Goal: Information Seeking & Learning: Learn about a topic

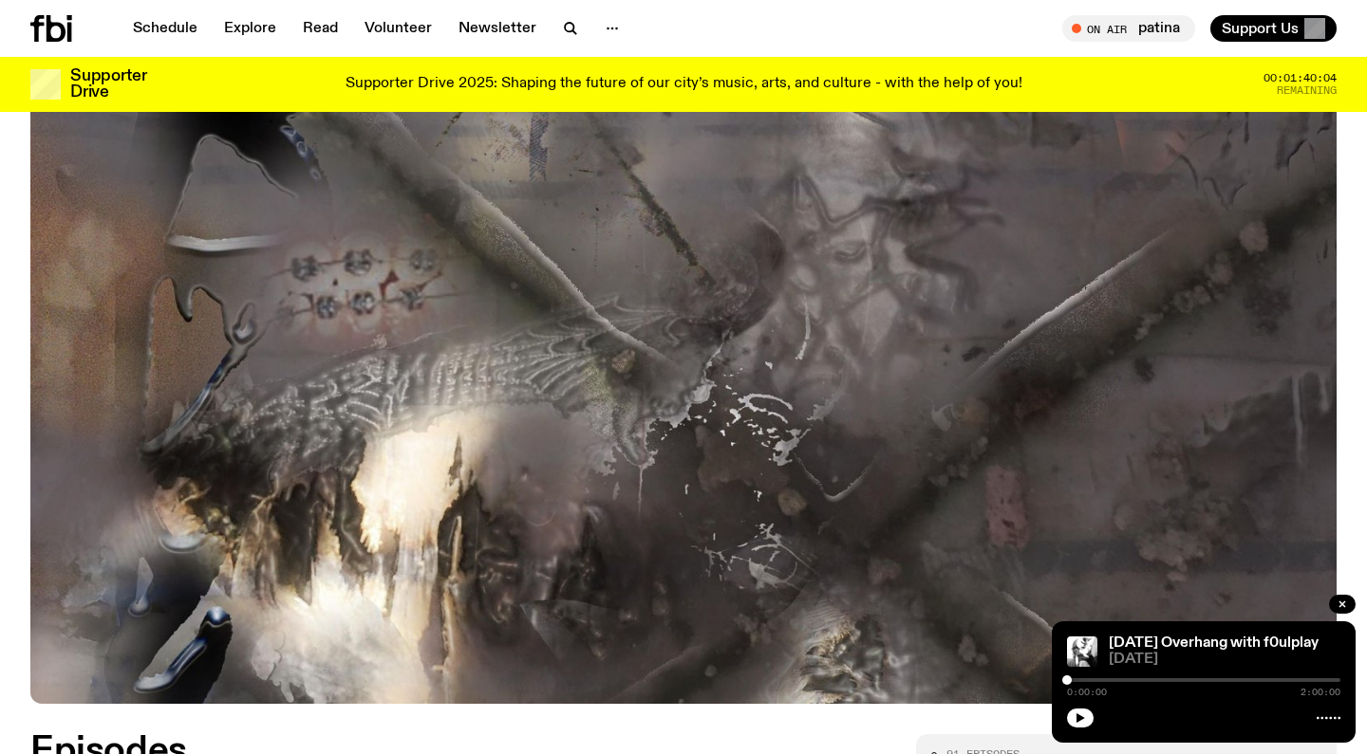
scroll to position [332, 0]
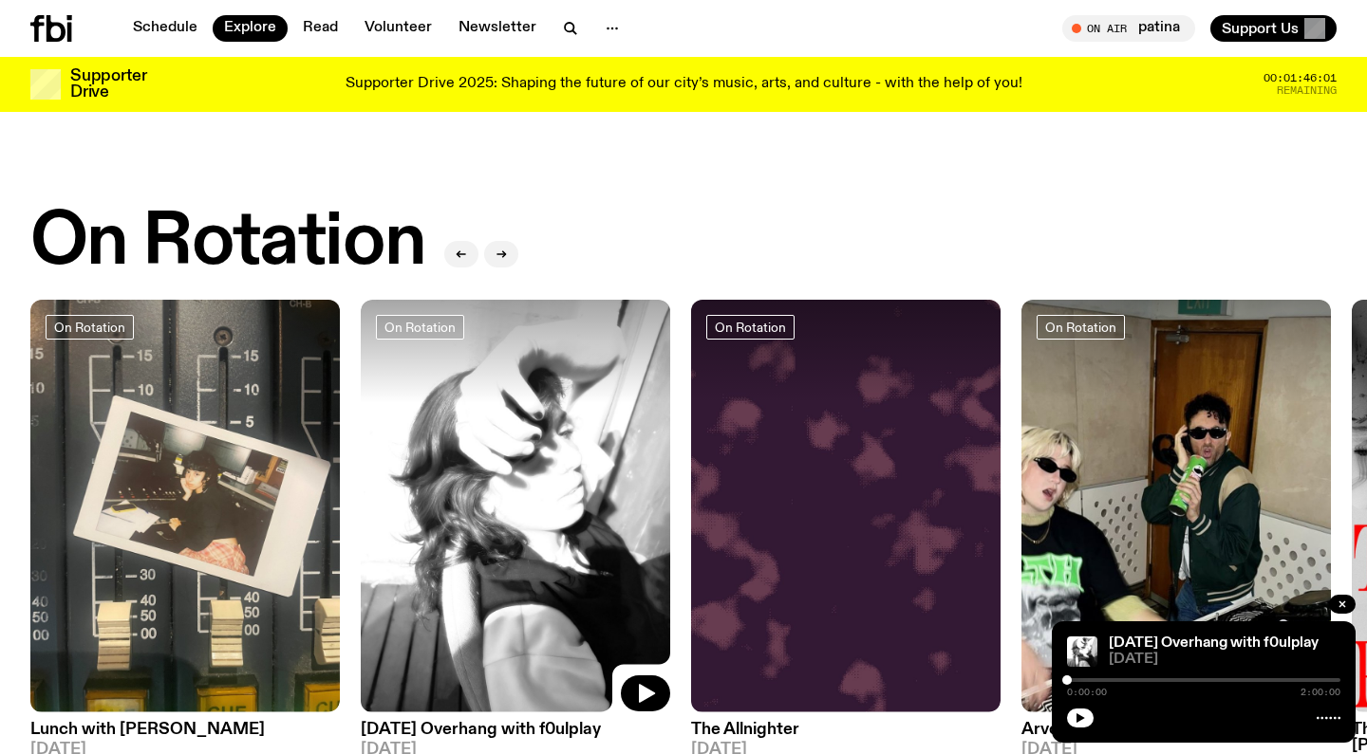
scroll to position [854, 0]
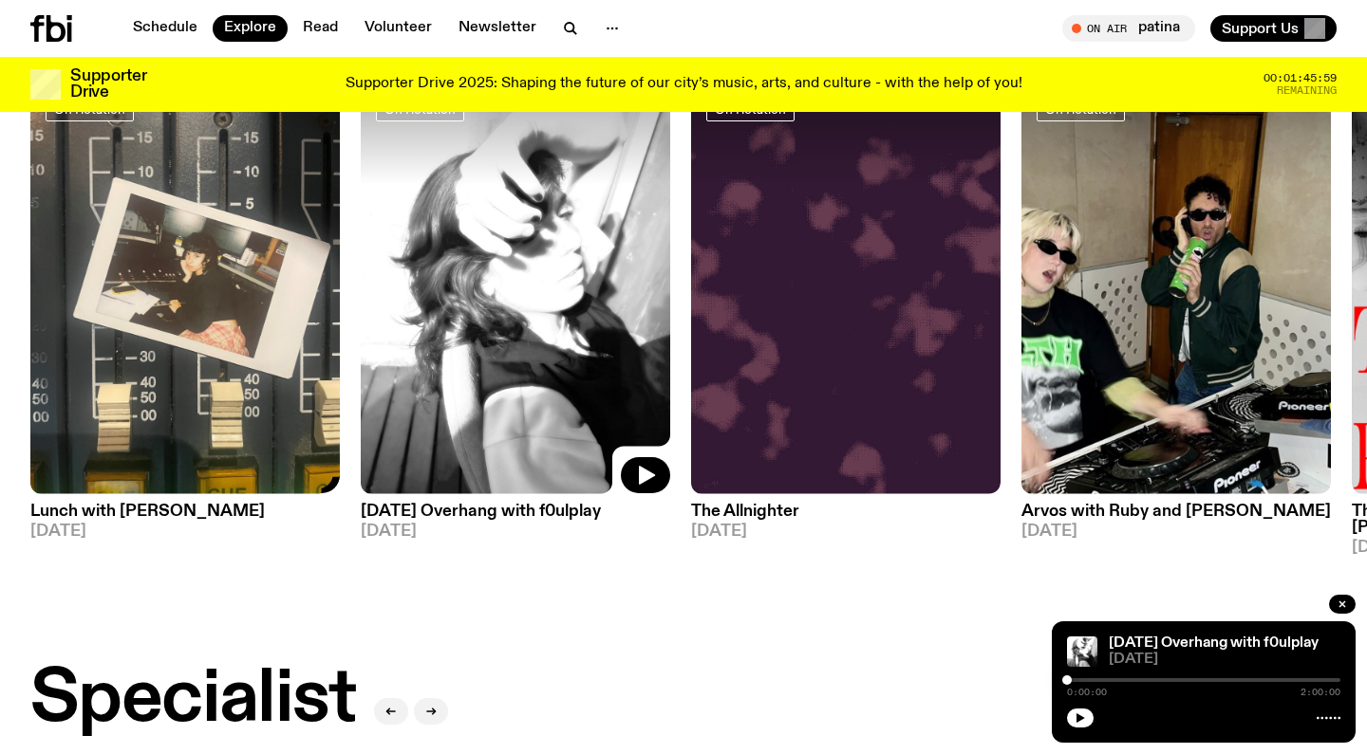
click at [130, 507] on h3 "Lunch with Ella Avni" at bounding box center [184, 512] width 309 height 16
click at [762, 506] on h3 "The Allnighter" at bounding box center [845, 512] width 309 height 16
click at [1127, 512] on h3 "Arvos with Ruby and Al" at bounding box center [1175, 512] width 309 height 16
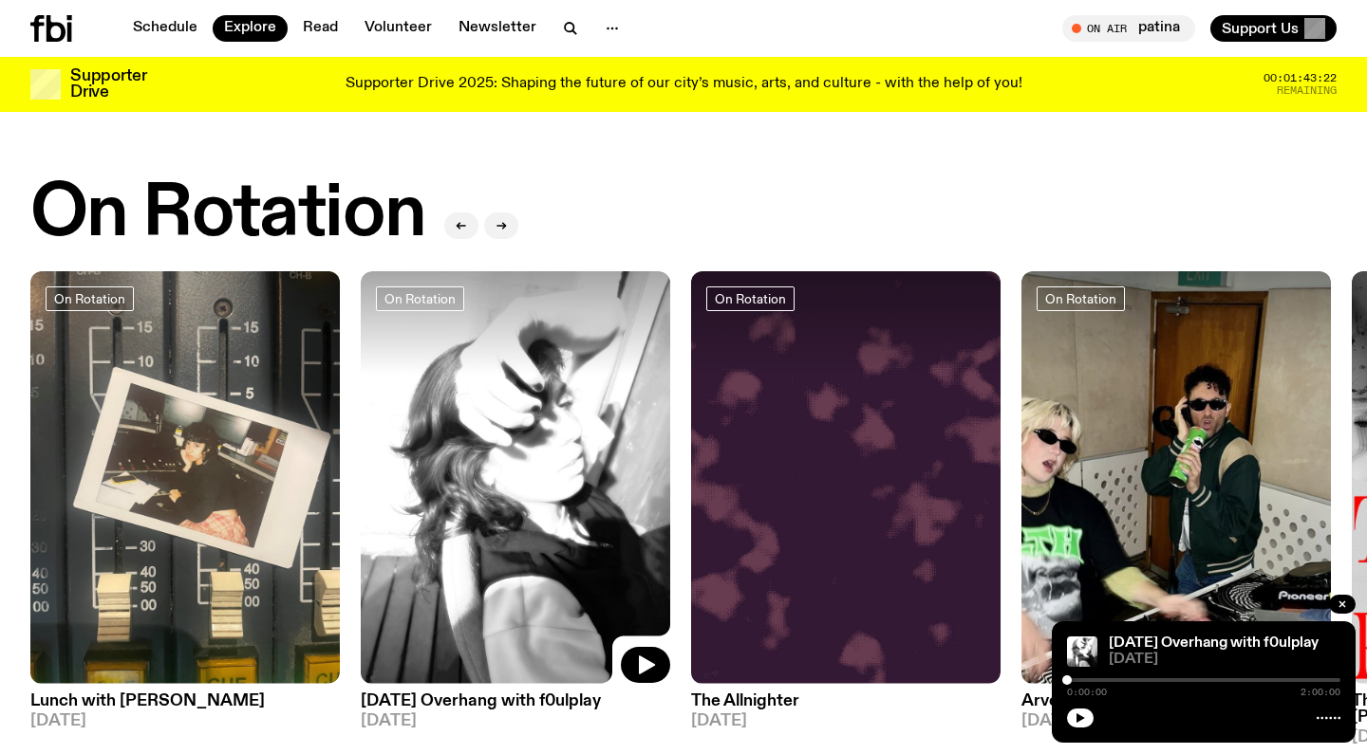
scroll to position [662, 0]
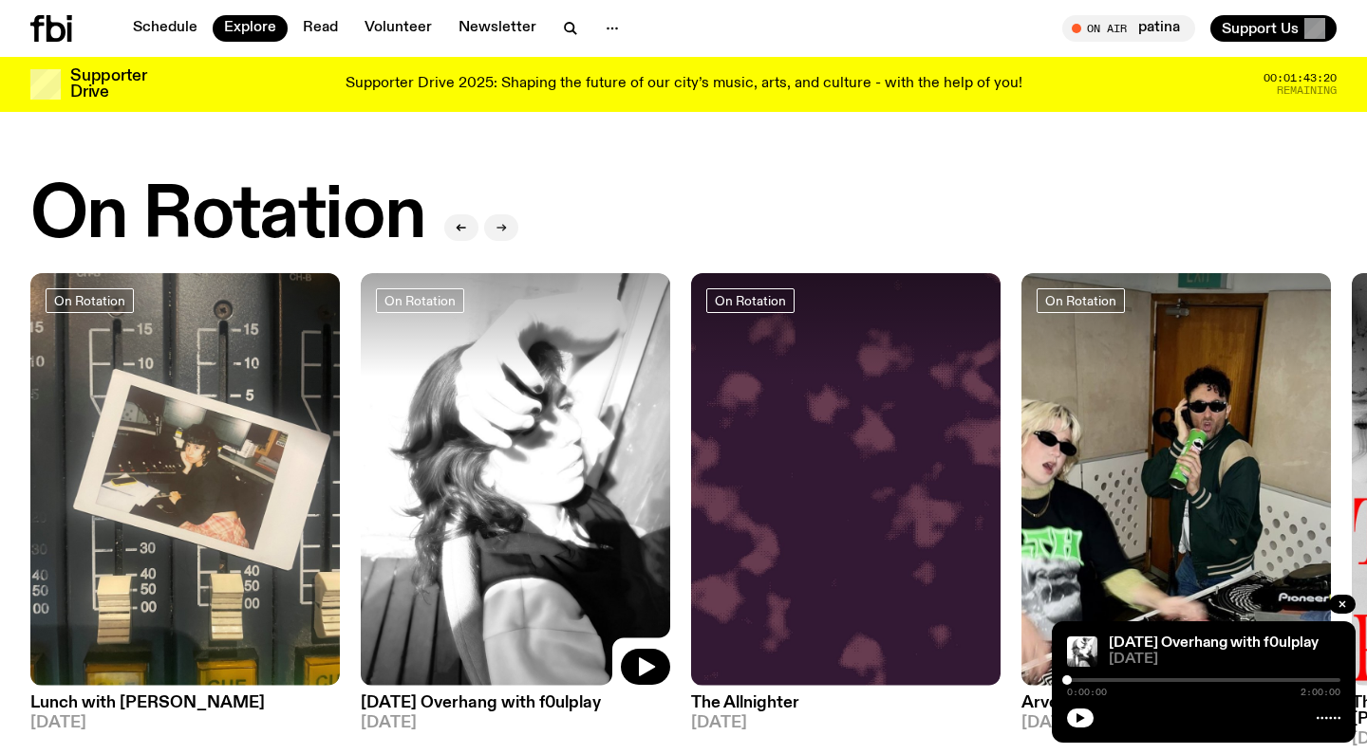
click at [498, 232] on icon "button" at bounding box center [500, 227] width 11 height 11
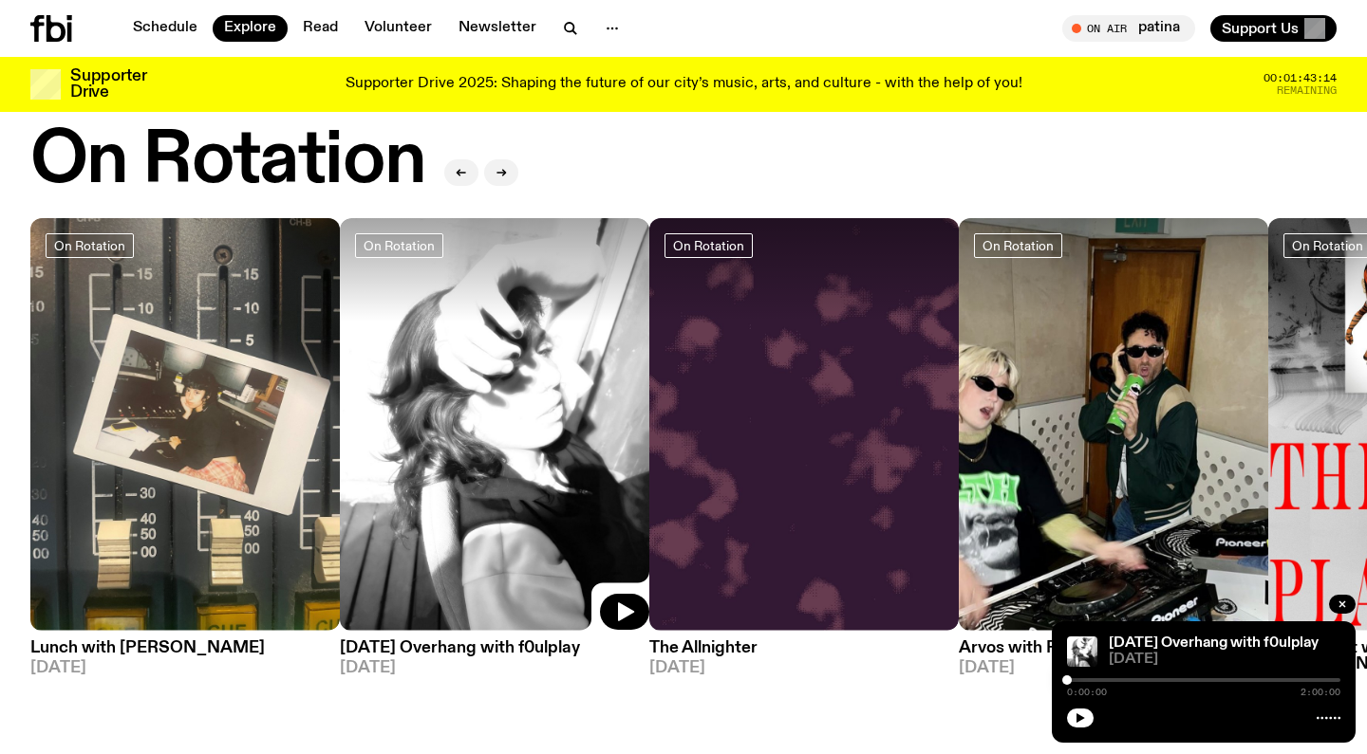
scroll to position [719, 0]
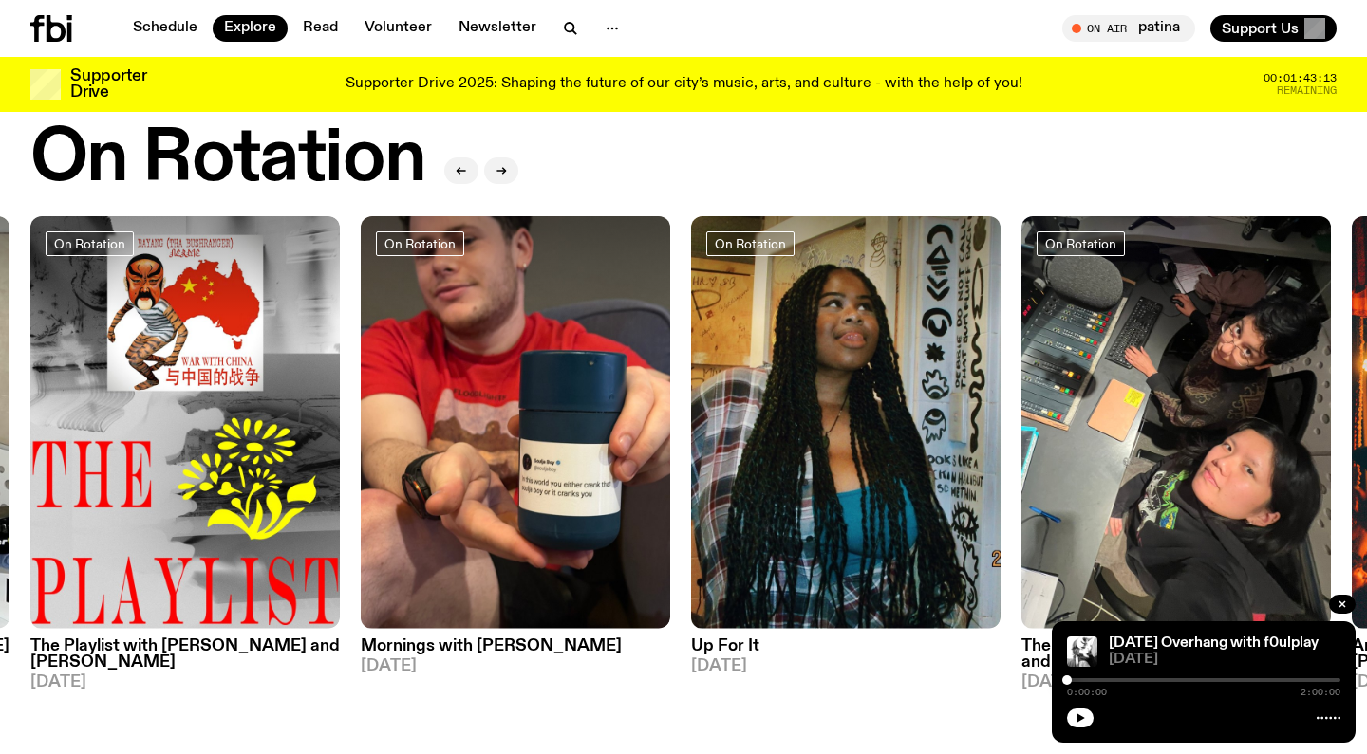
click at [734, 639] on h3 "Up For It" at bounding box center [845, 647] width 309 height 16
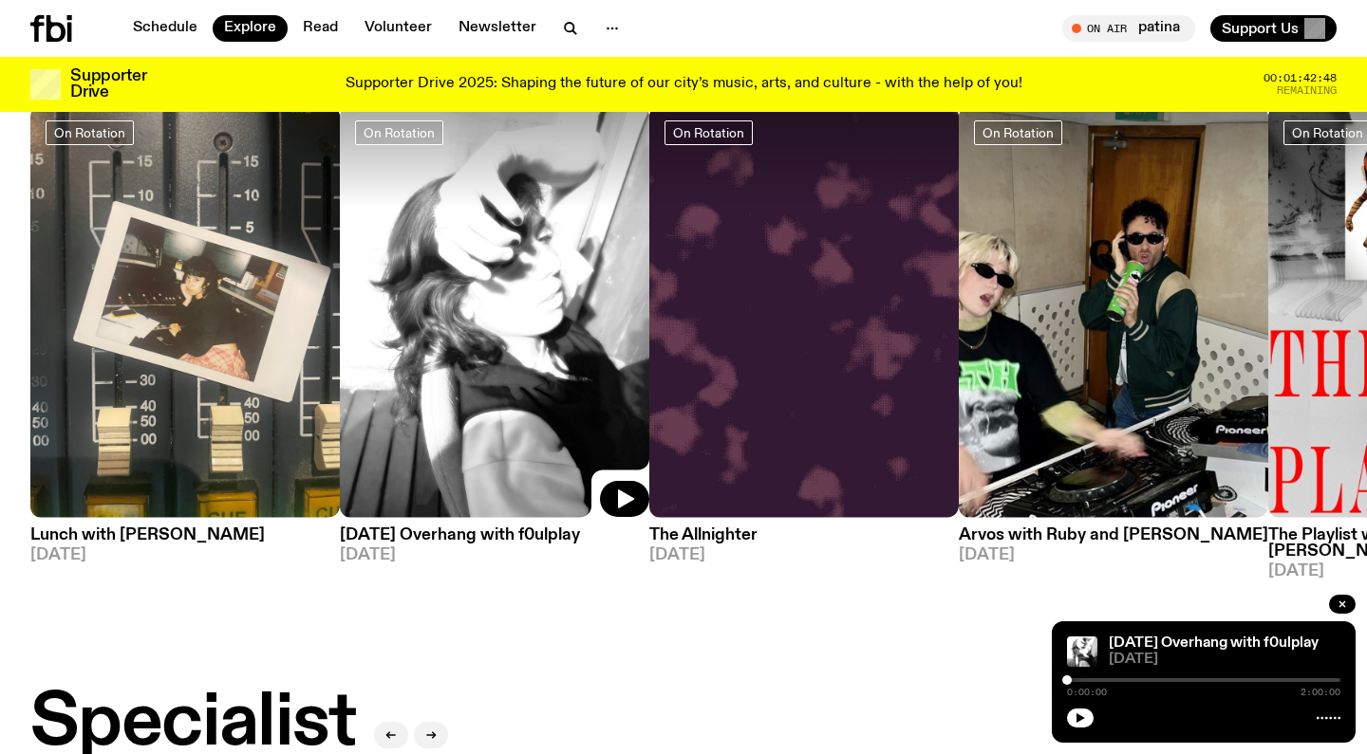
scroll to position [832, 0]
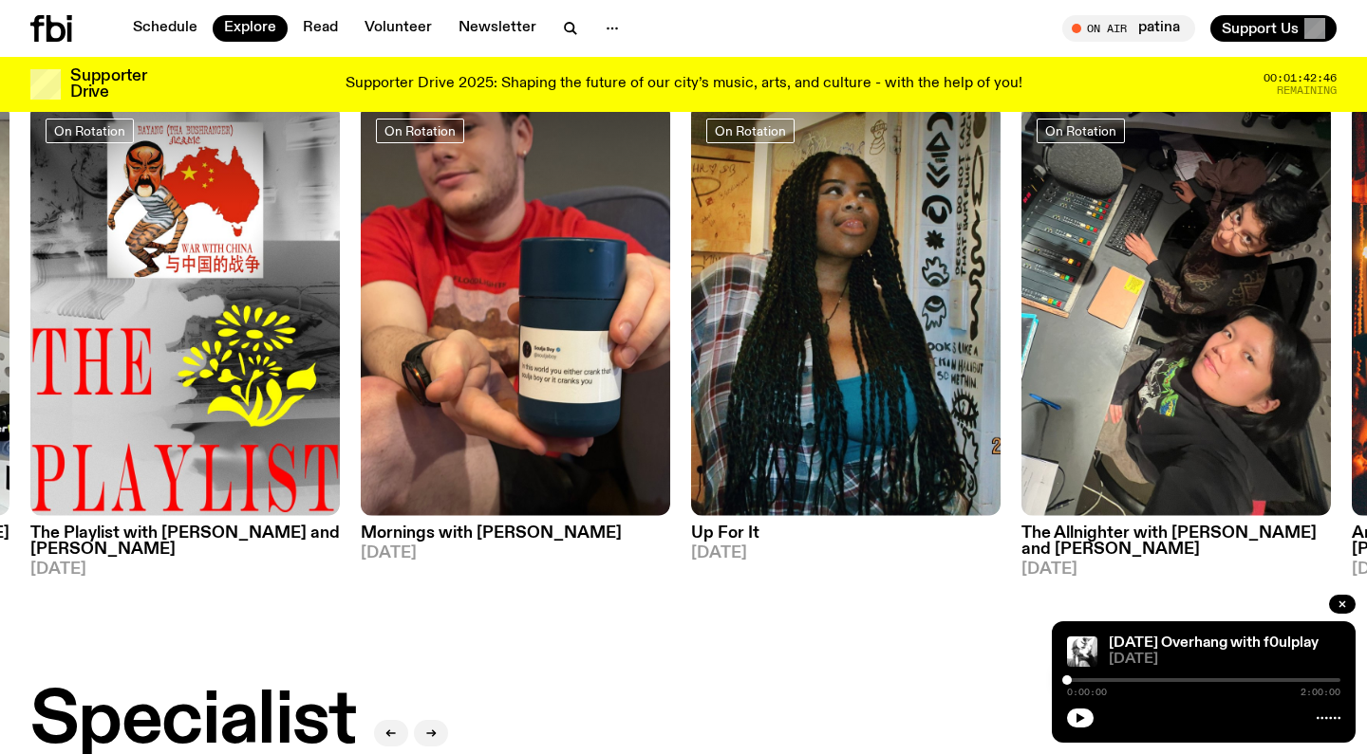
click at [1195, 537] on h3 "The Allnighter with Saira and Rachel" at bounding box center [1175, 542] width 309 height 32
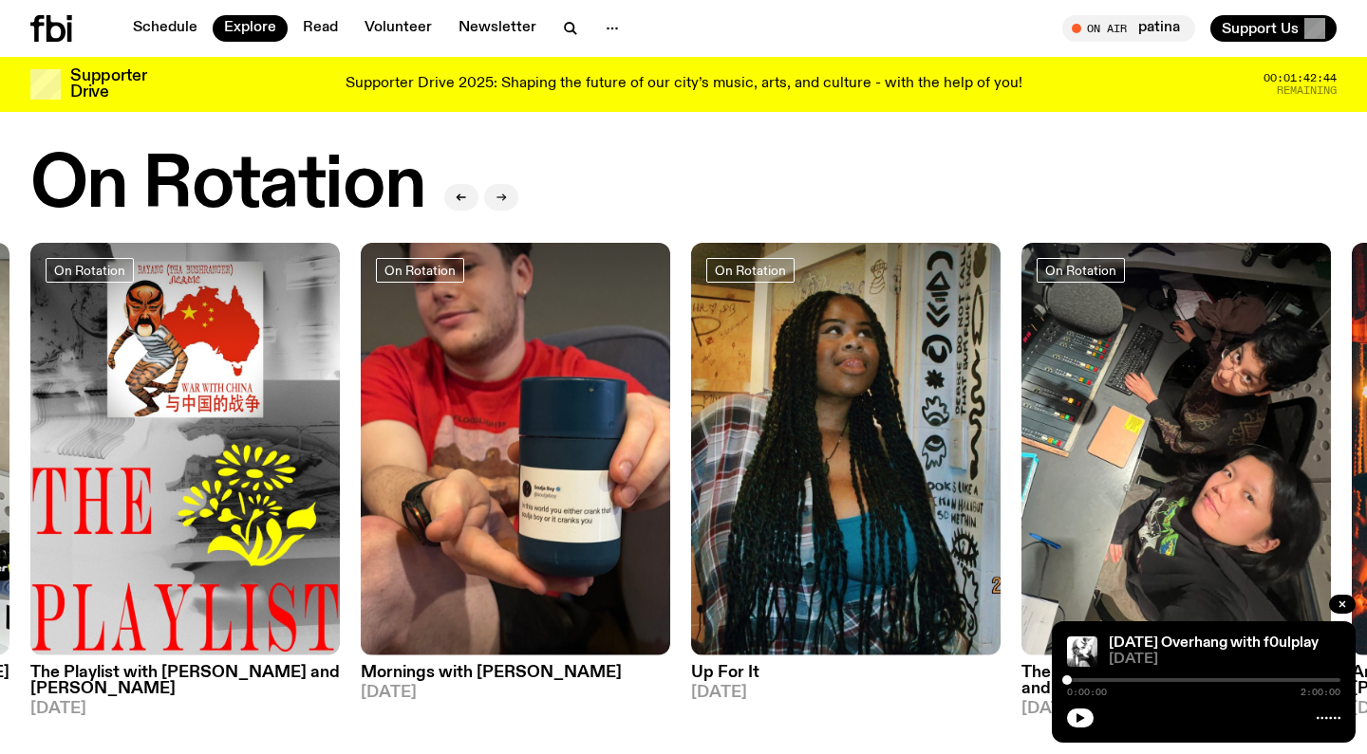
click at [503, 189] on button "button" at bounding box center [501, 197] width 34 height 27
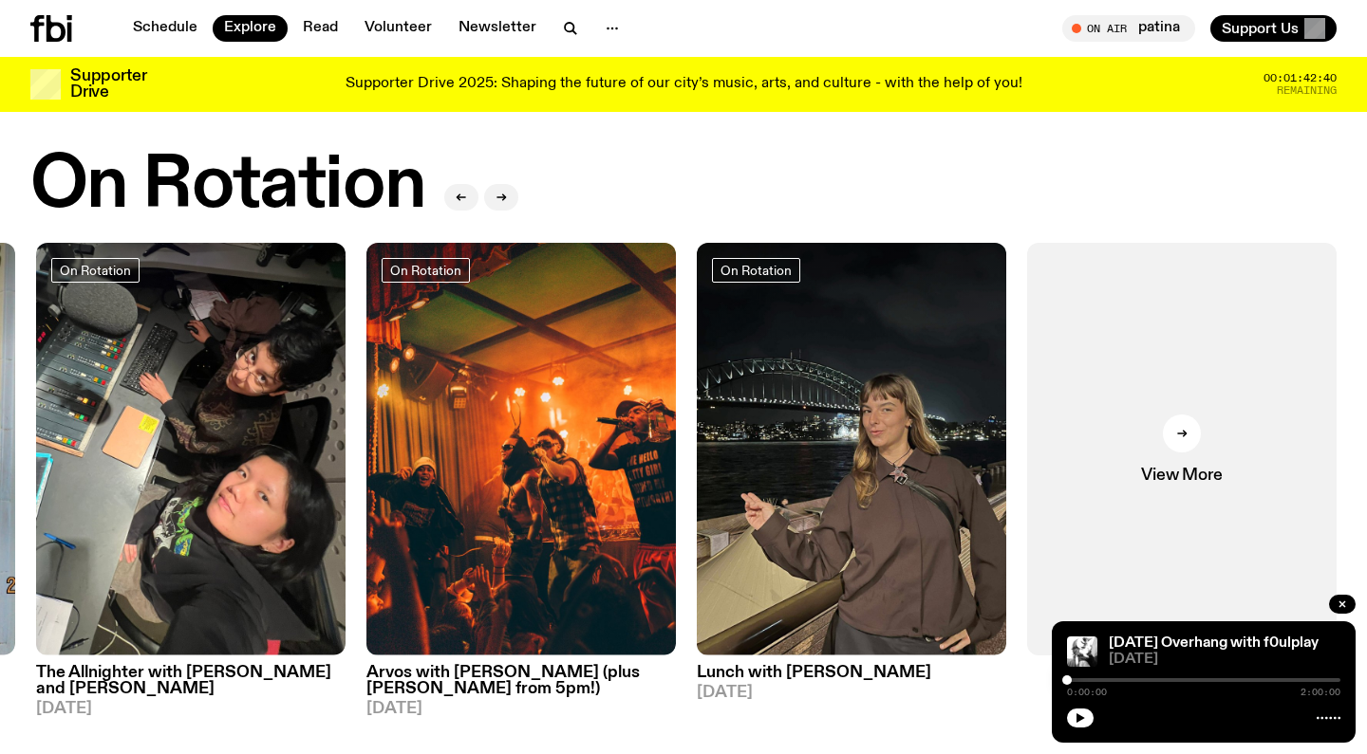
click at [797, 679] on h3 "Lunch with Izzy Page" at bounding box center [851, 673] width 309 height 16
click at [1166, 462] on link "View More" at bounding box center [1181, 449] width 309 height 413
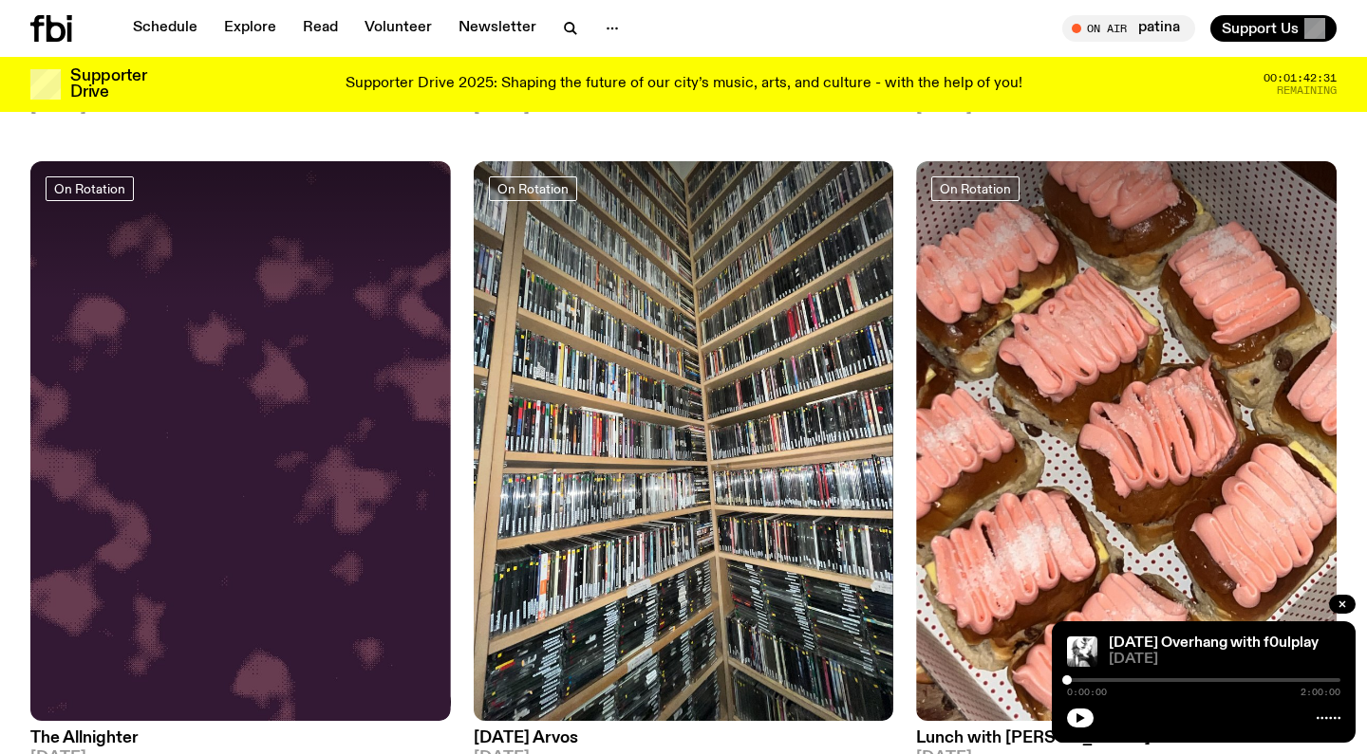
scroll to position [2925, 0]
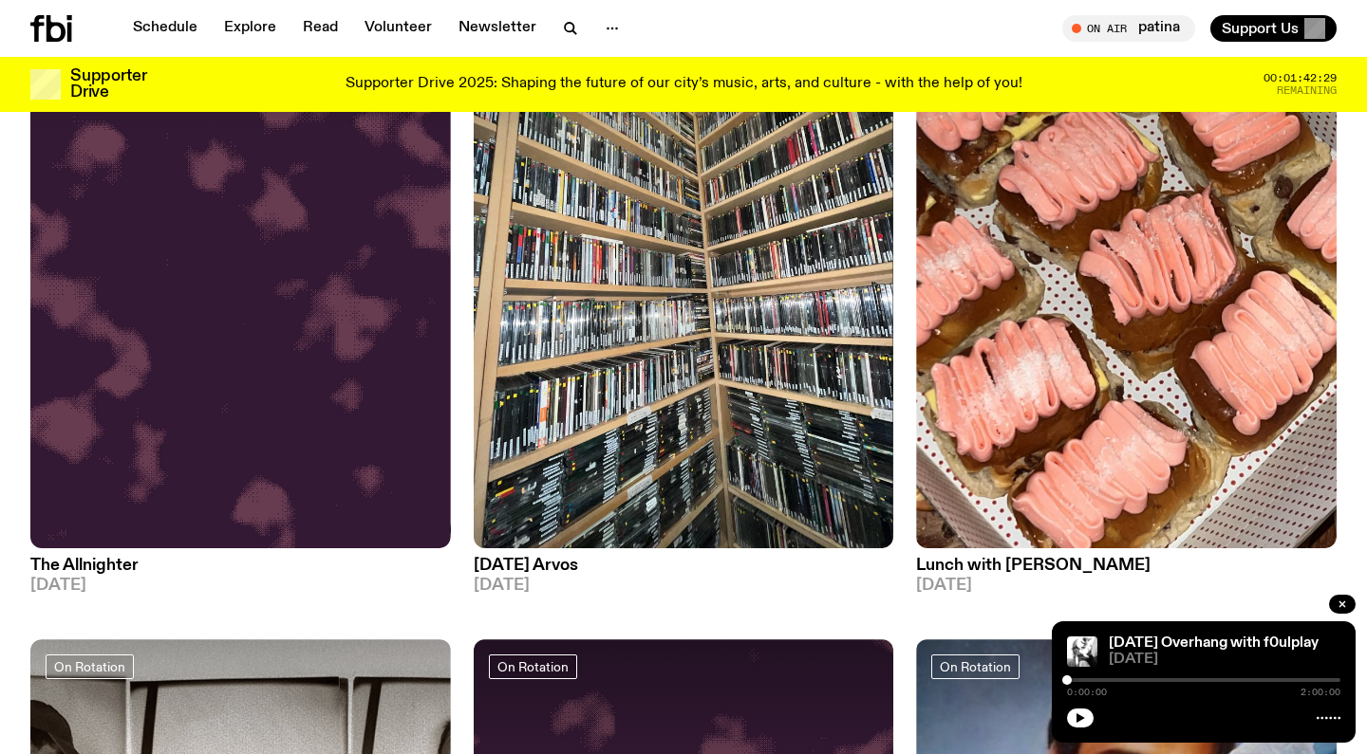
click at [586, 558] on h3 "Wednesday Arvos" at bounding box center [684, 566] width 420 height 16
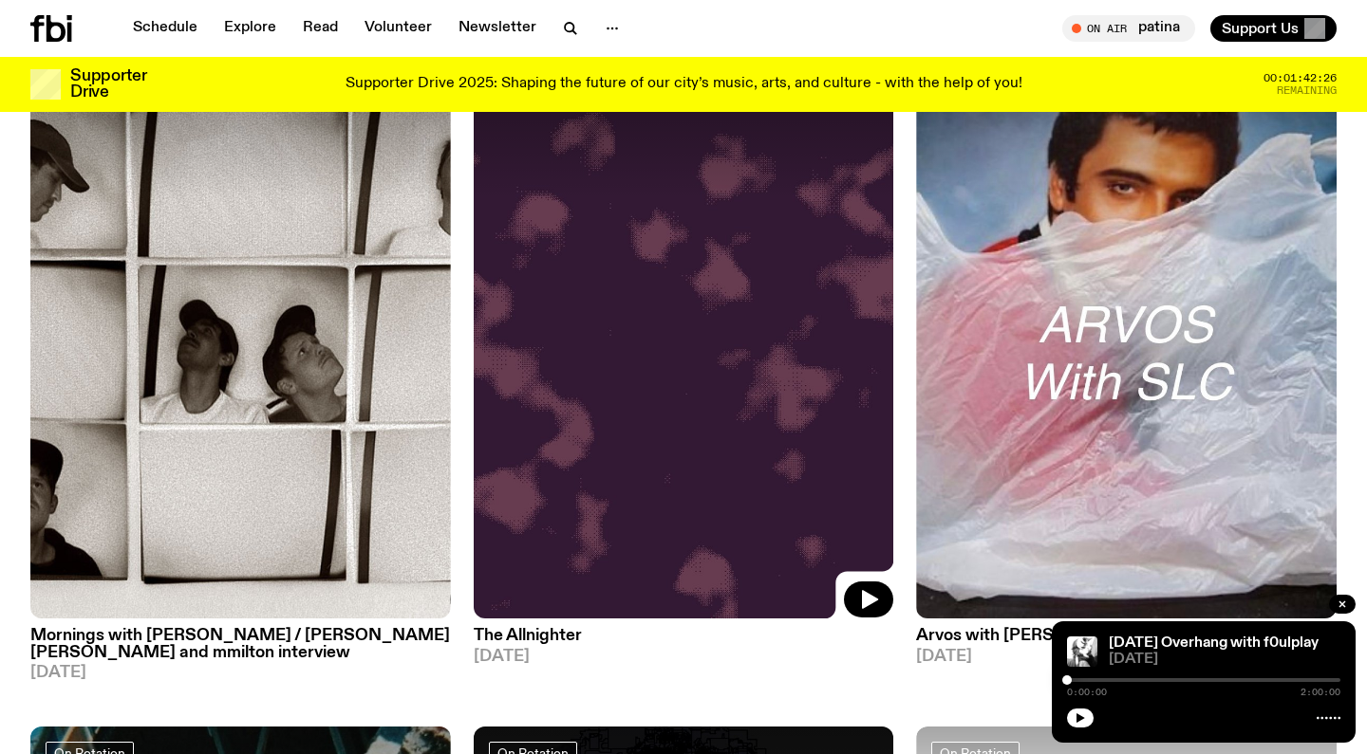
scroll to position [3559, 0]
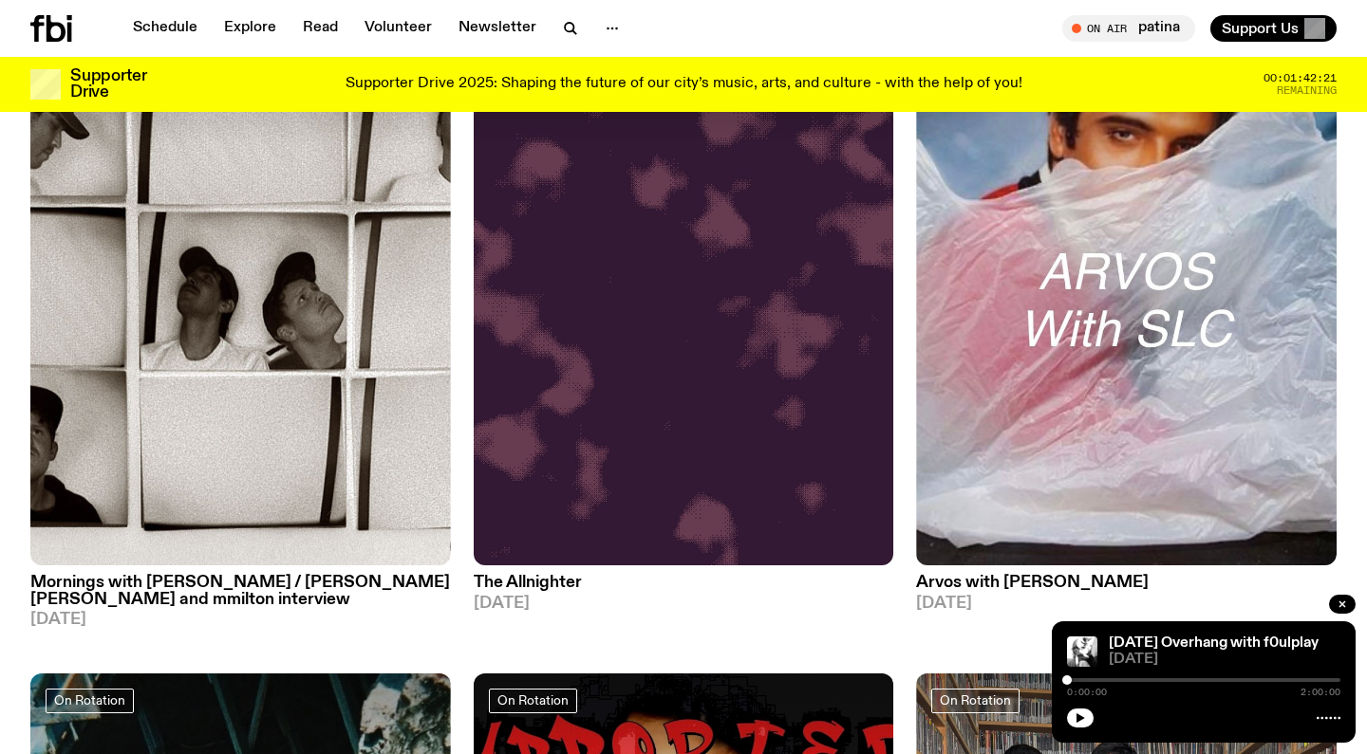
click at [560, 575] on h3 "The Allnighter" at bounding box center [684, 583] width 420 height 16
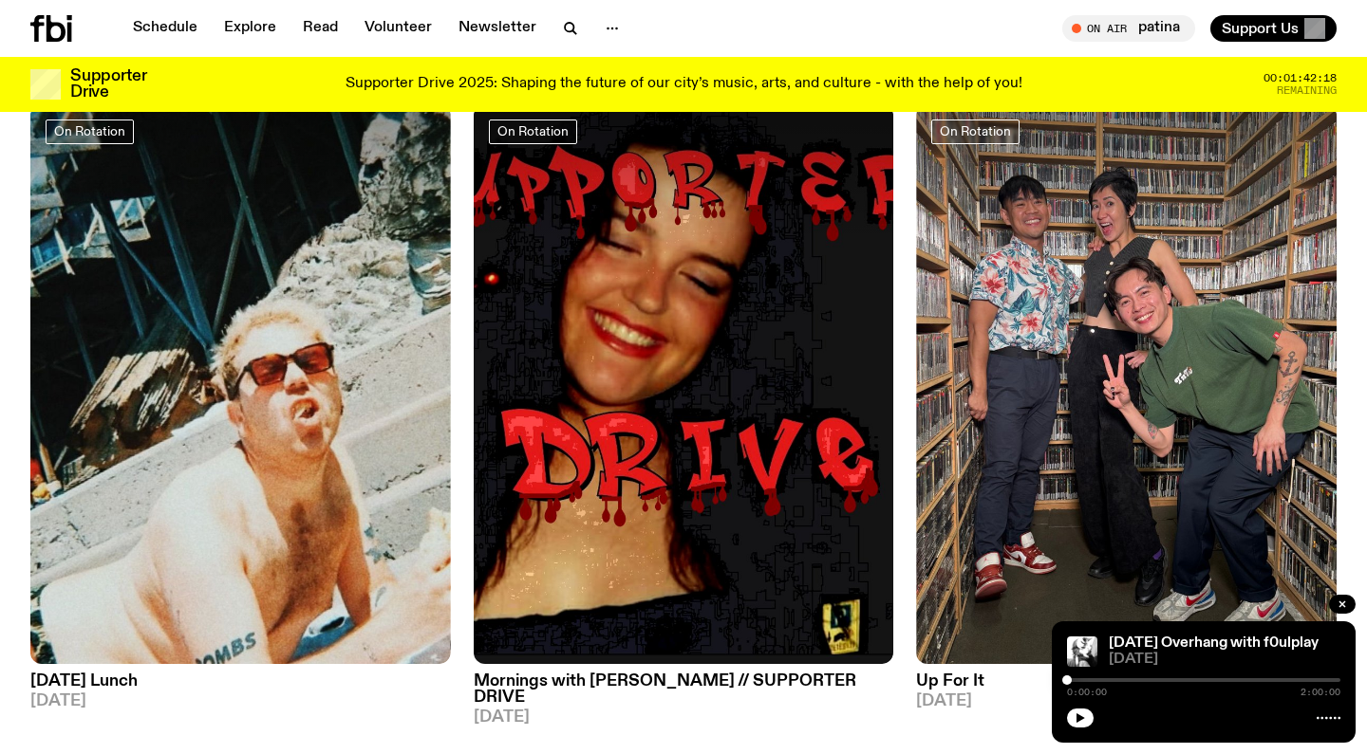
scroll to position [4121, 0]
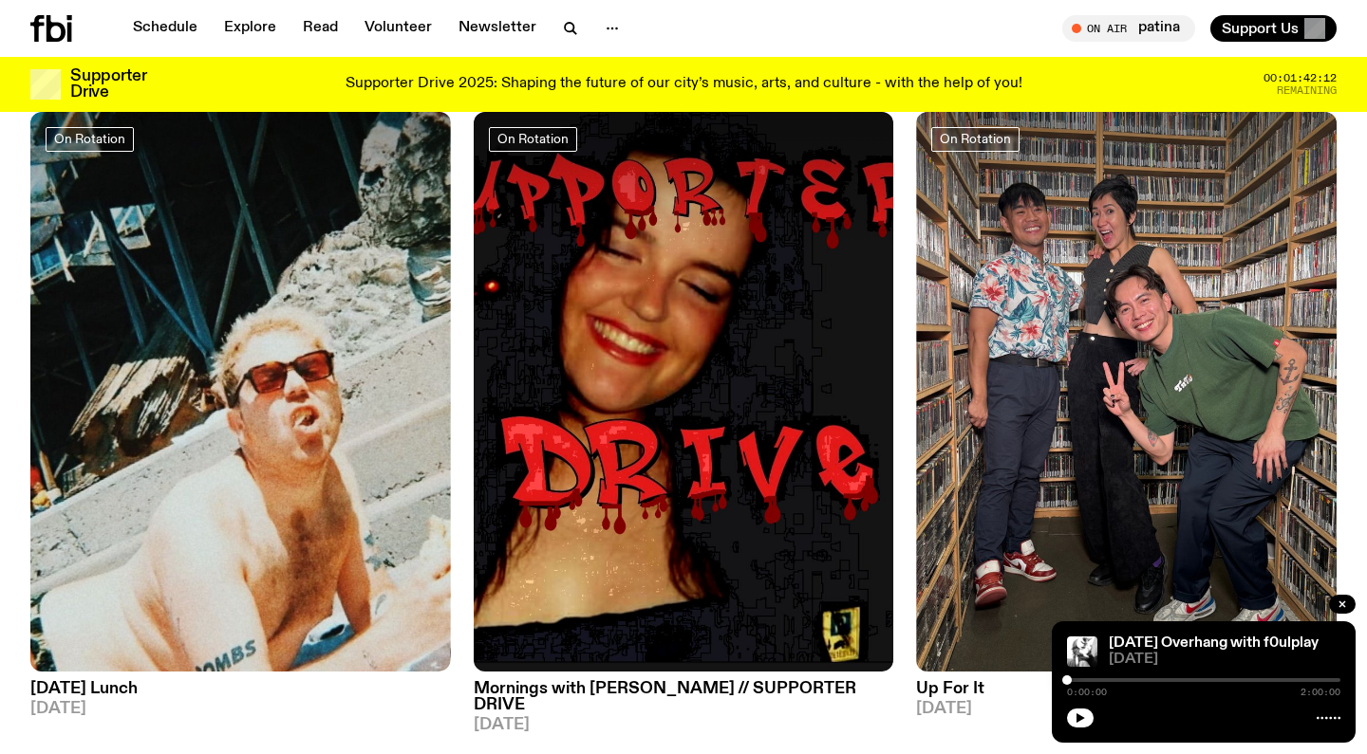
click at [129, 681] on h3 "Tuesday Lunch" at bounding box center [240, 689] width 420 height 16
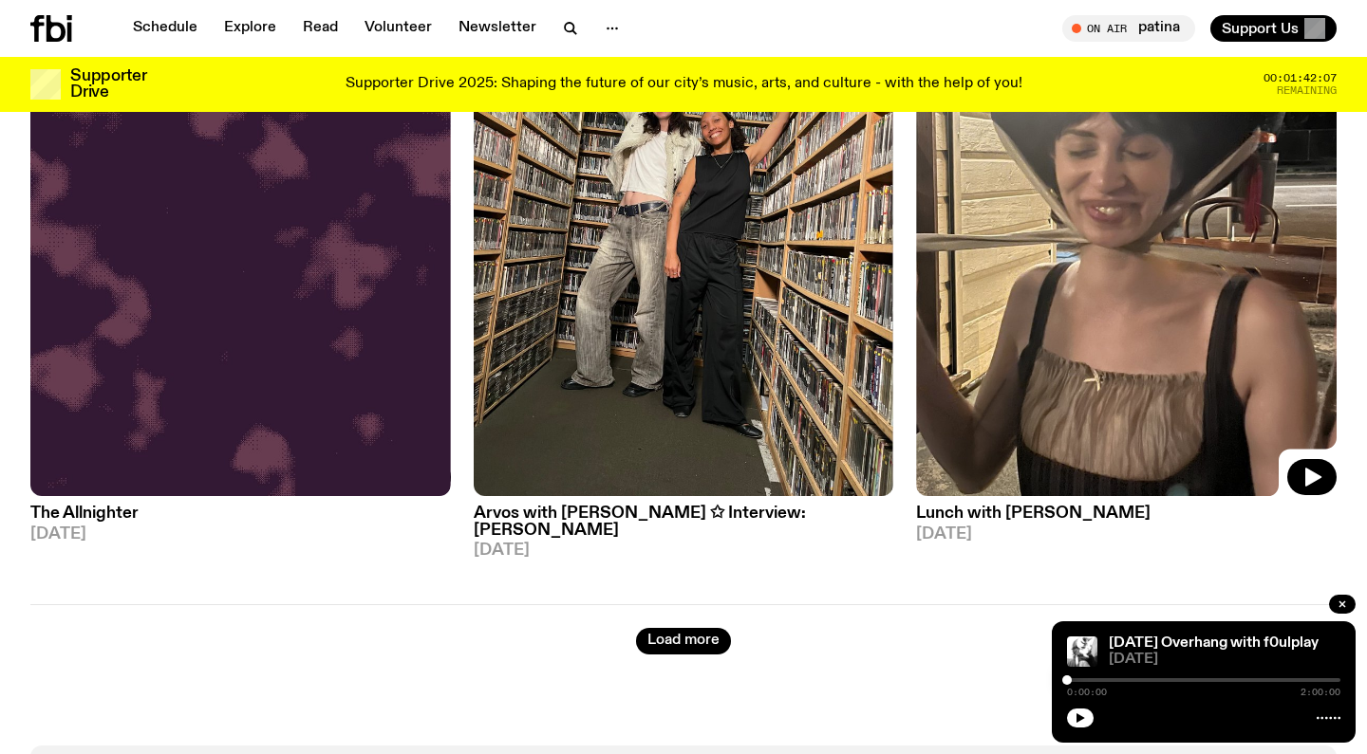
scroll to position [4966, 0]
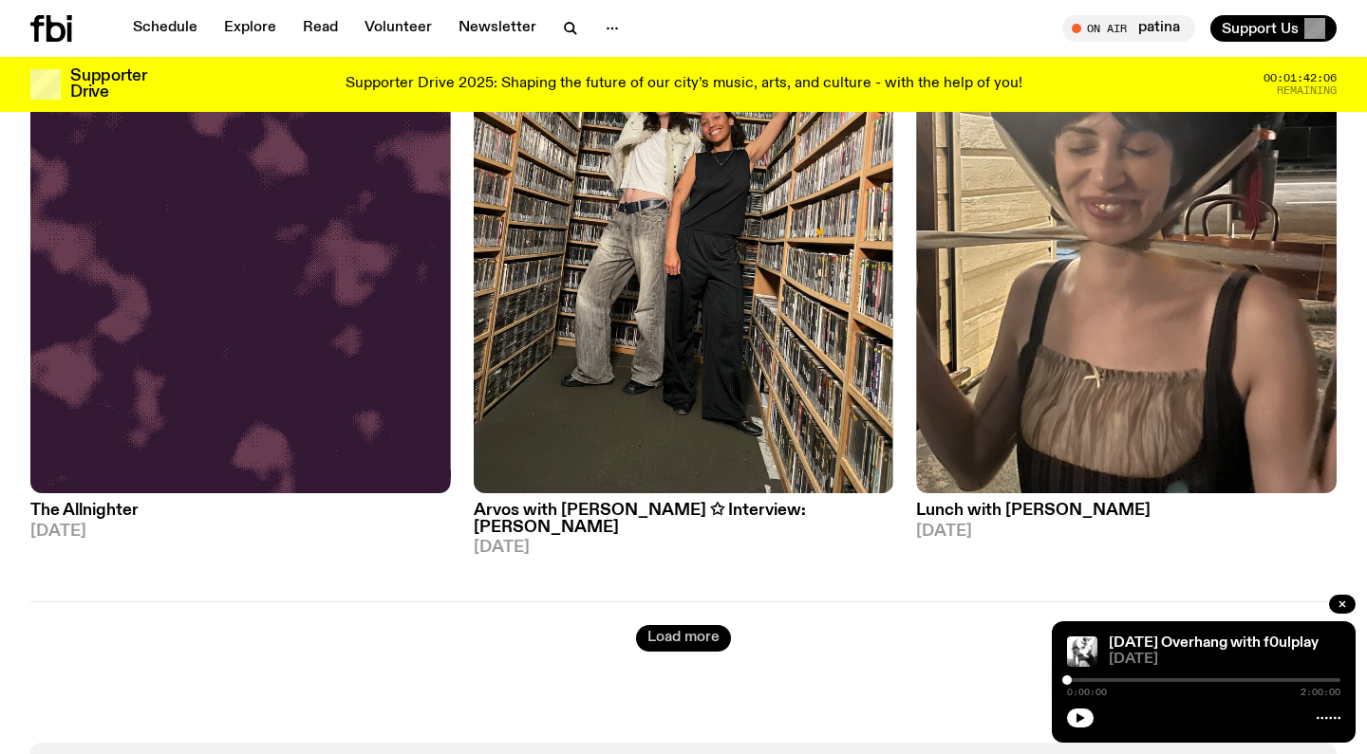
click at [717, 625] on button "Load more" at bounding box center [683, 638] width 95 height 27
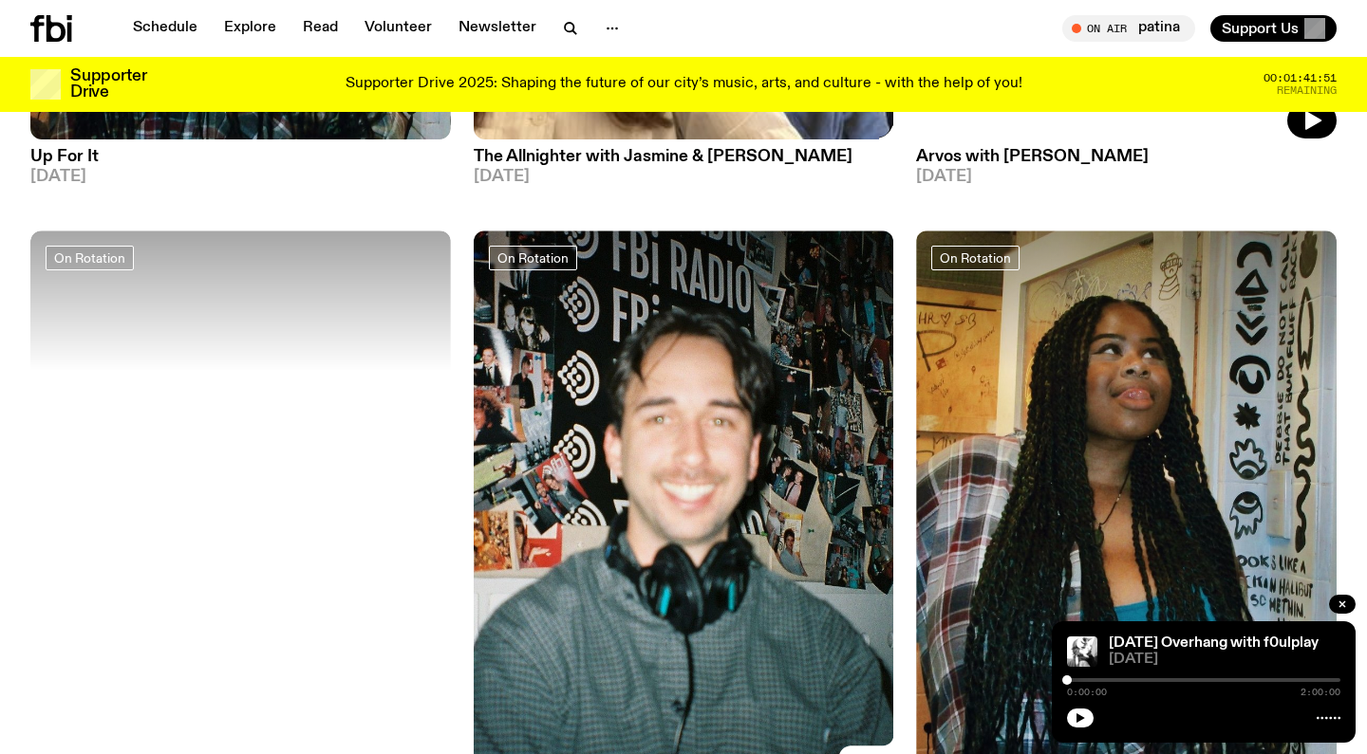
scroll to position [9334, 0]
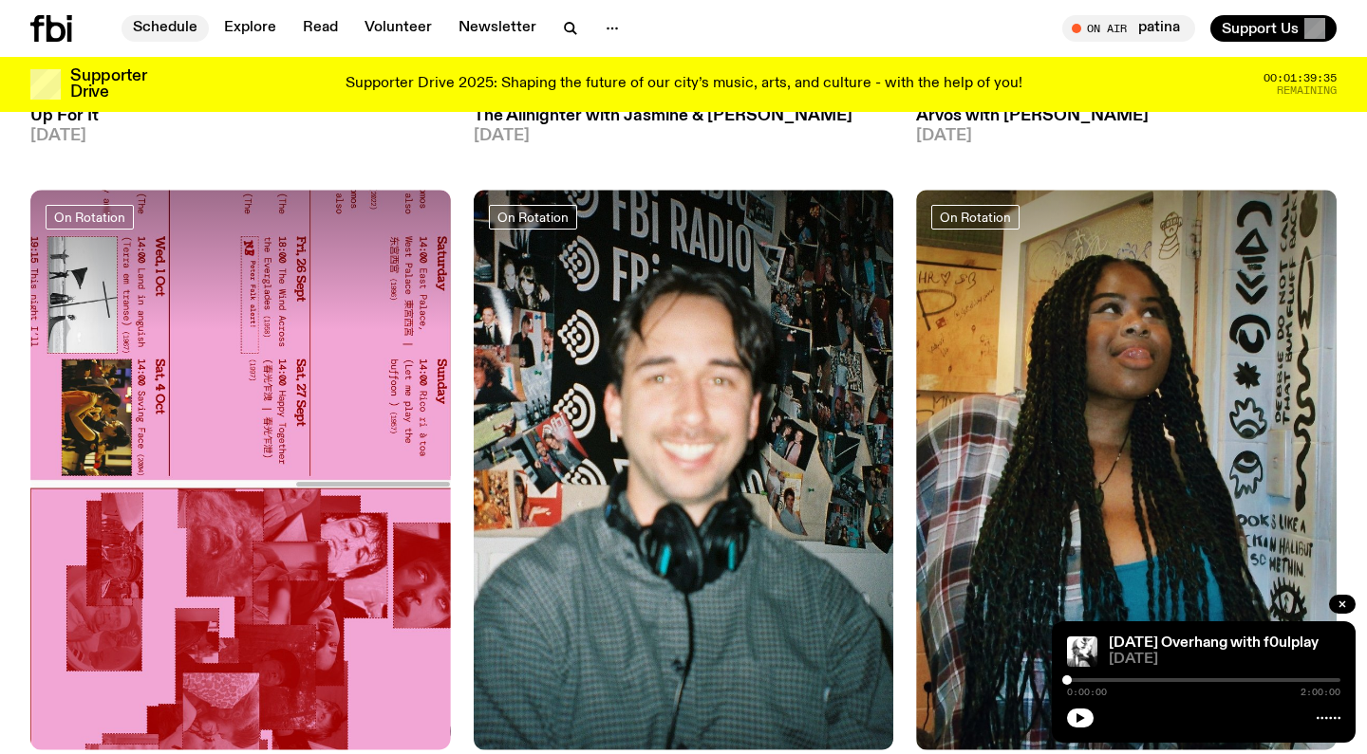
click at [170, 28] on link "Schedule" at bounding box center [164, 28] width 87 height 27
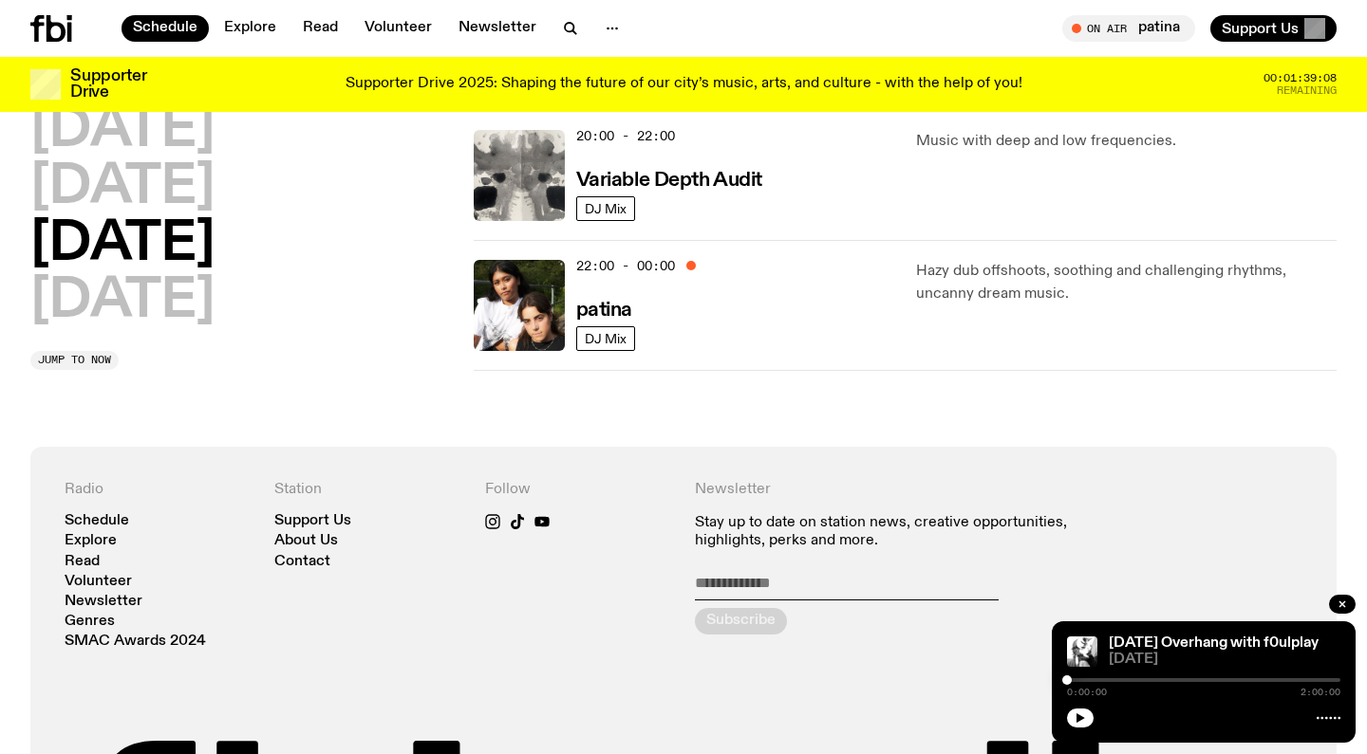
scroll to position [1341, 0]
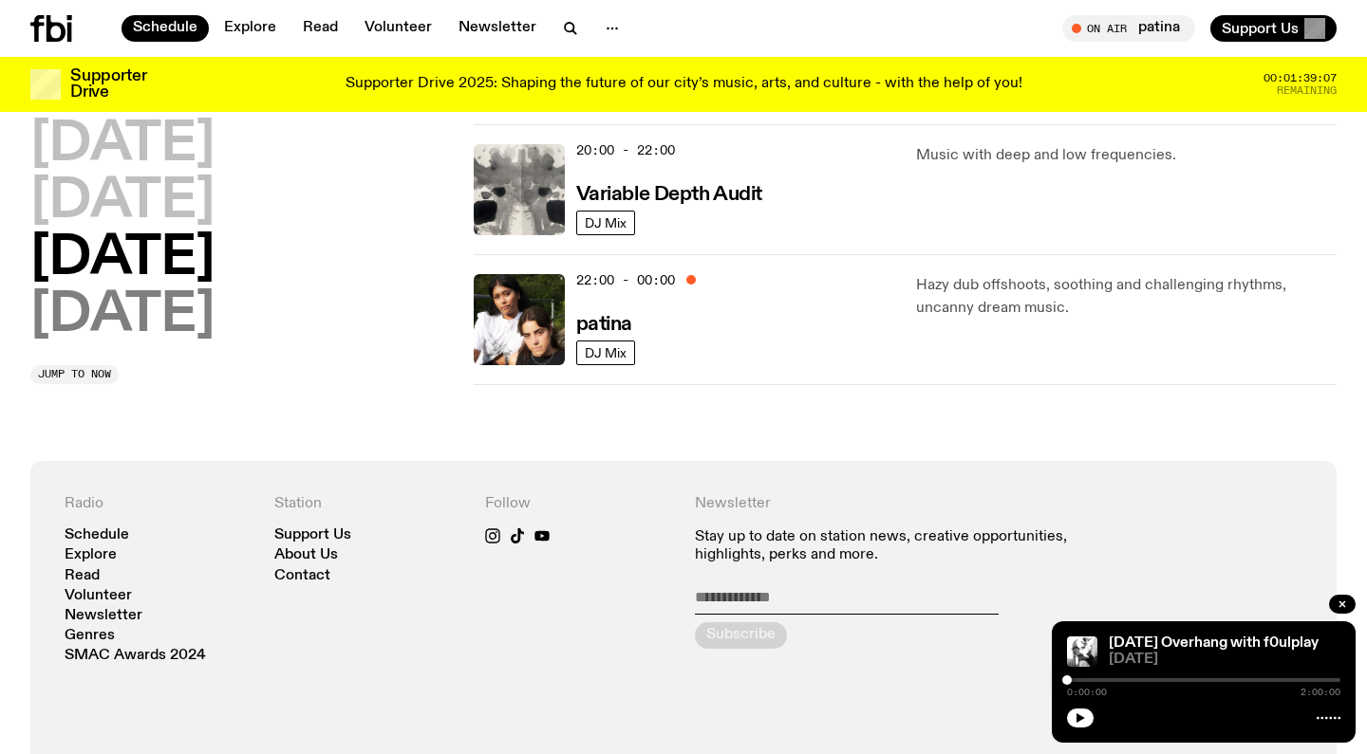
click at [146, 309] on h2 "Sunday" at bounding box center [122, 315] width 184 height 53
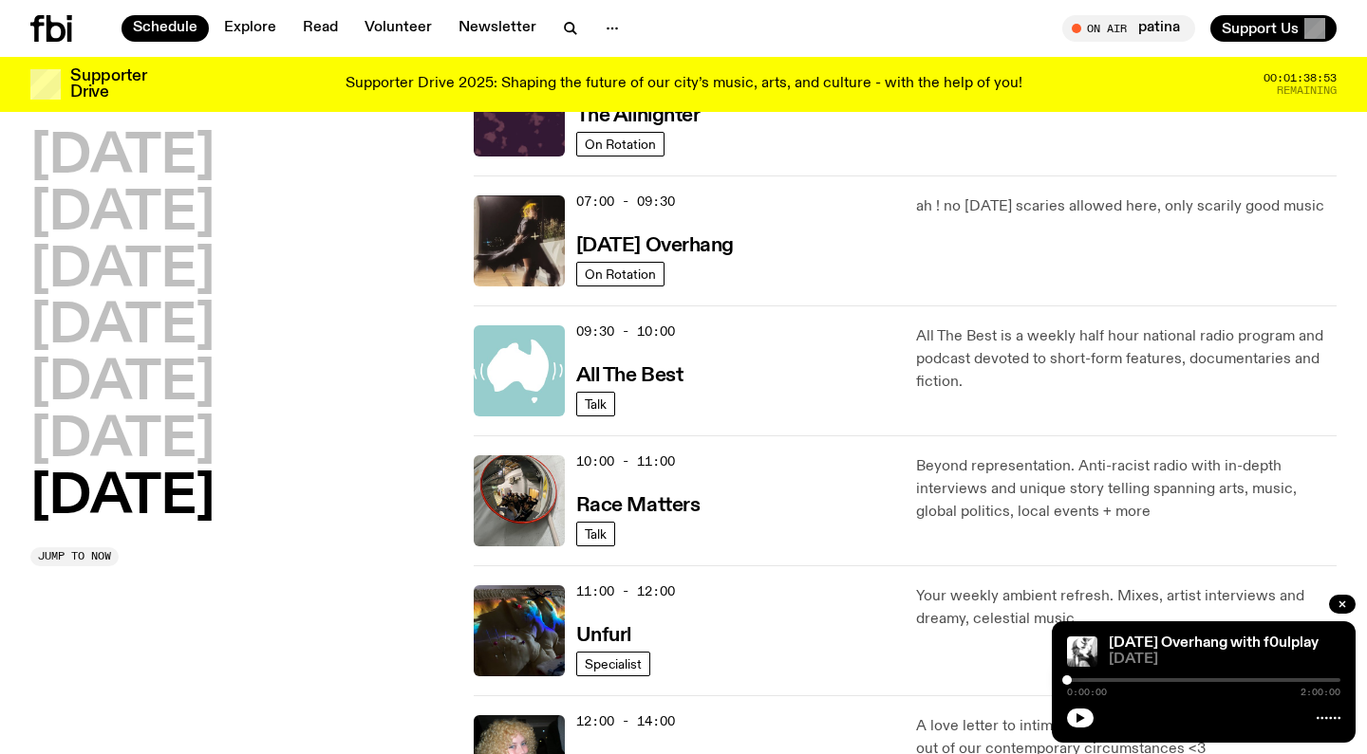
scroll to position [266, 0]
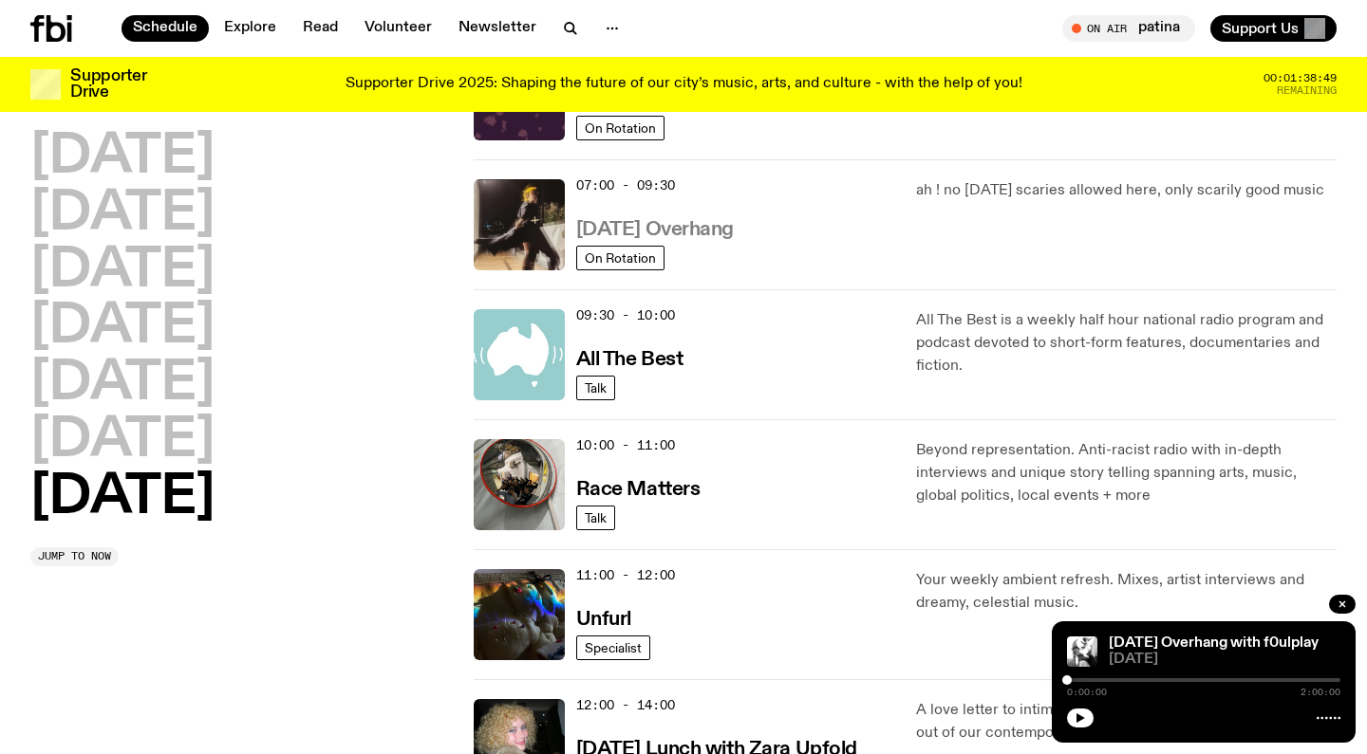
click at [713, 234] on h3 "Sunday Overhang" at bounding box center [655, 230] width 158 height 20
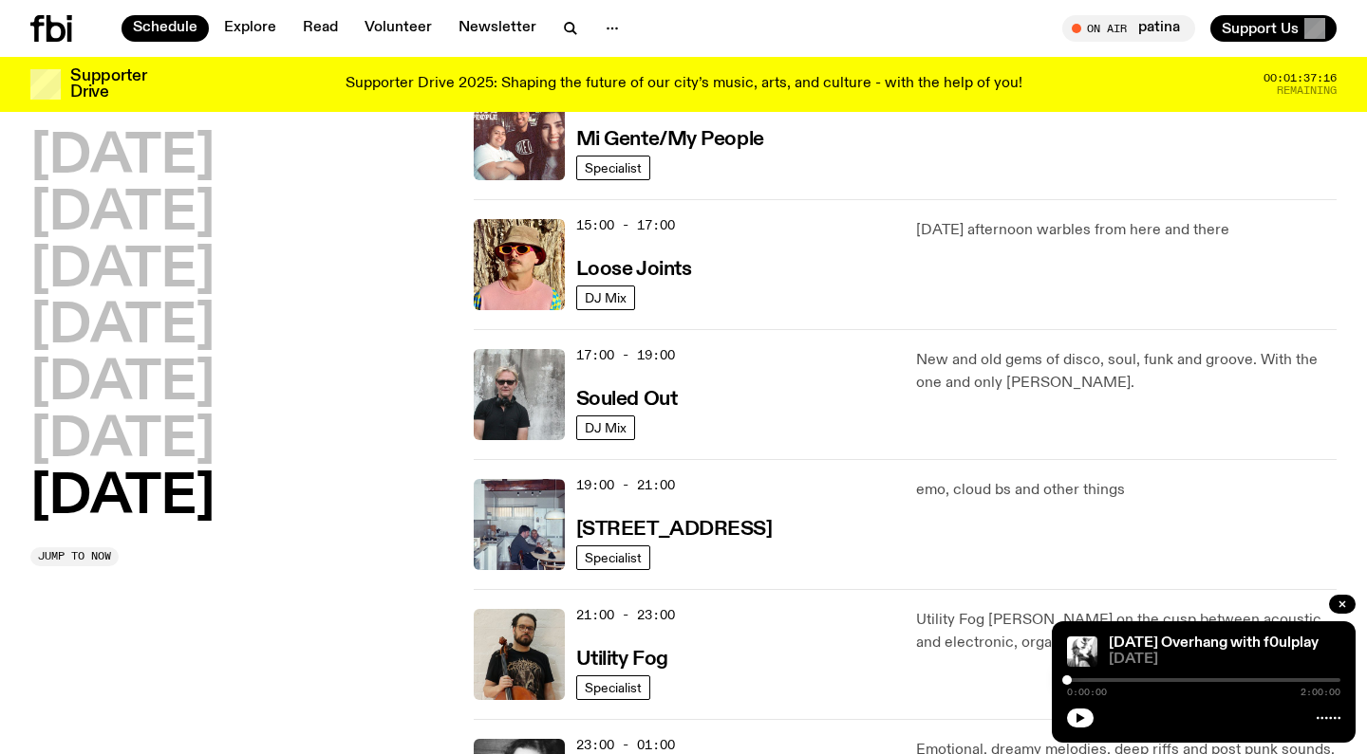
scroll to position [1049, 0]
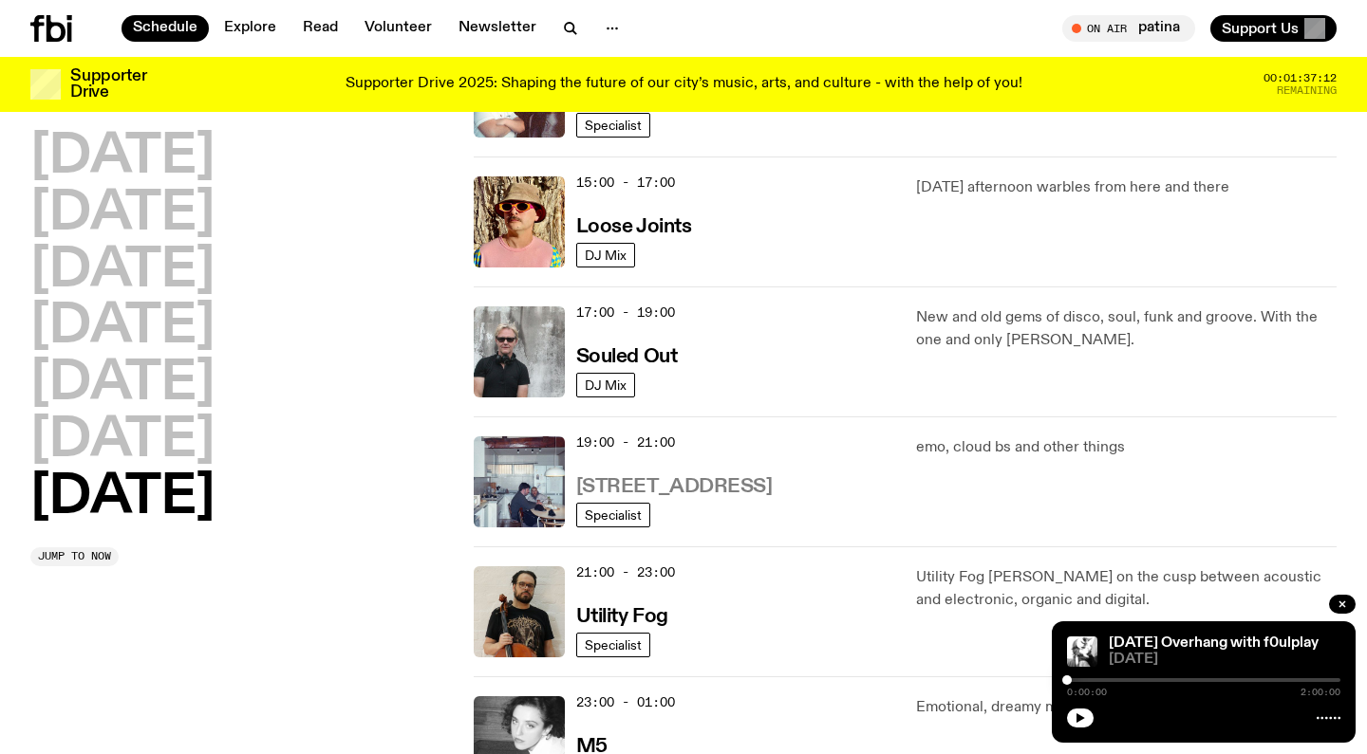
click at [648, 481] on h3 "704 W HIGH ST" at bounding box center [674, 487] width 196 height 20
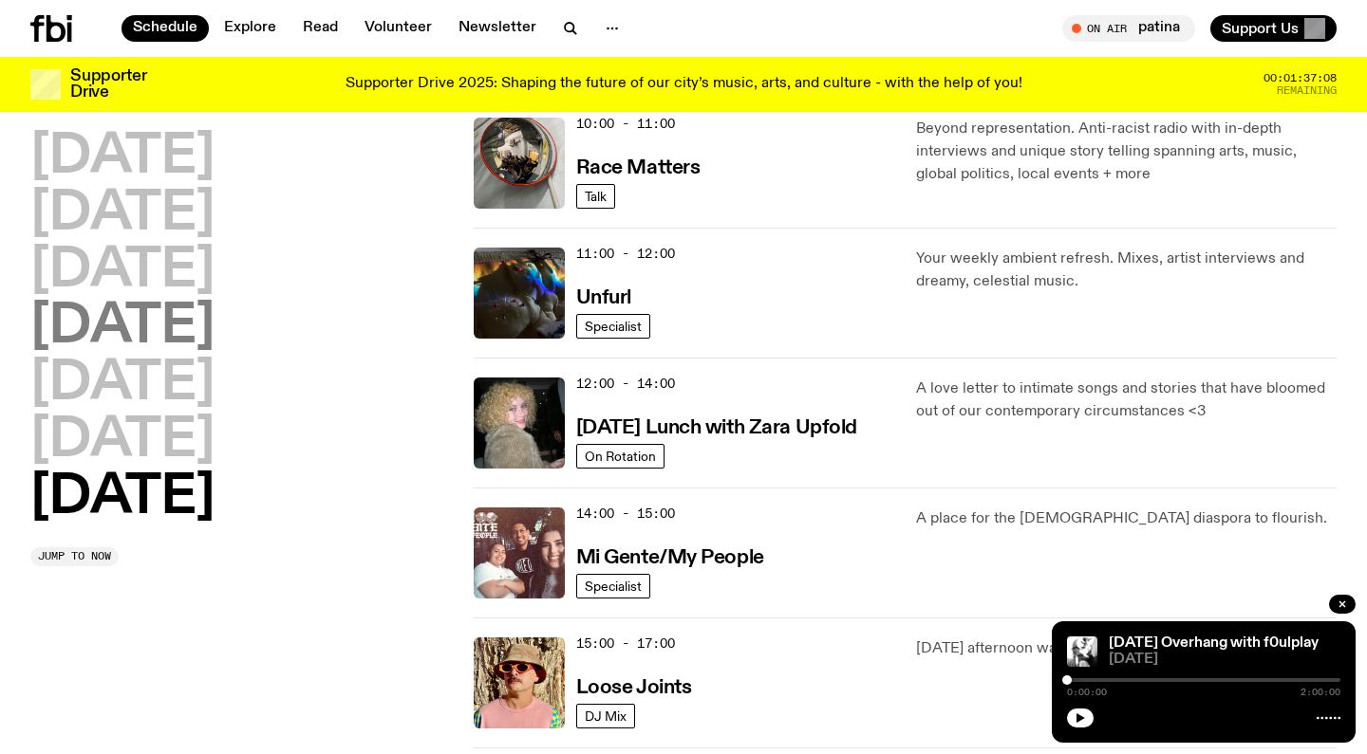
scroll to position [542, 0]
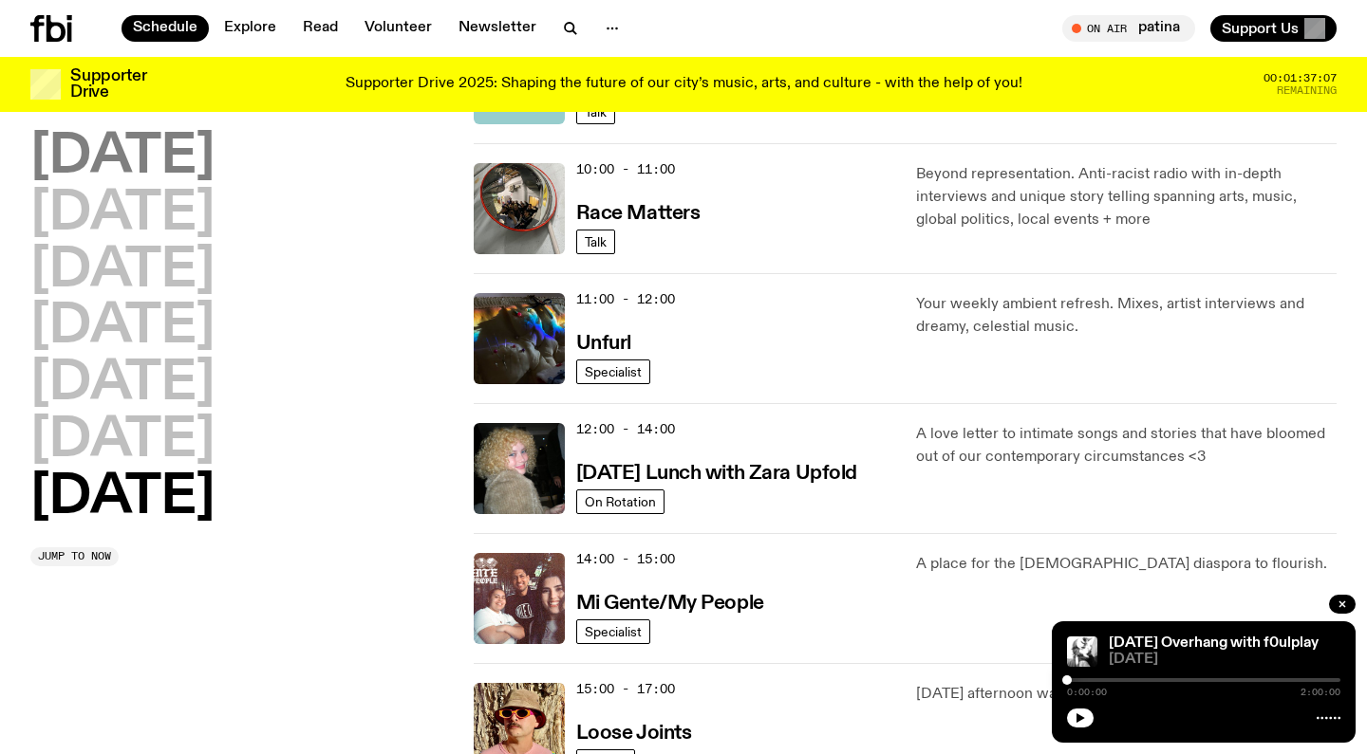
click at [191, 163] on h2 "Monday" at bounding box center [122, 157] width 184 height 53
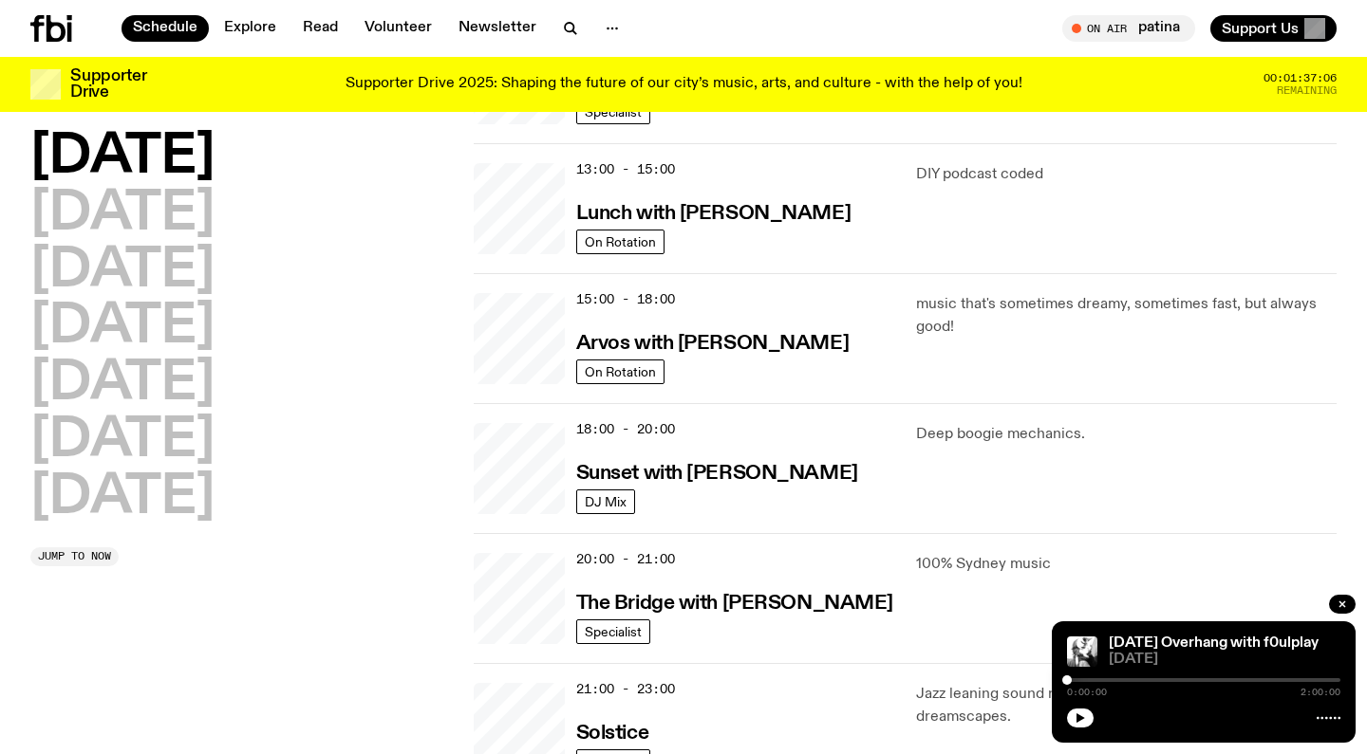
scroll to position [53, 0]
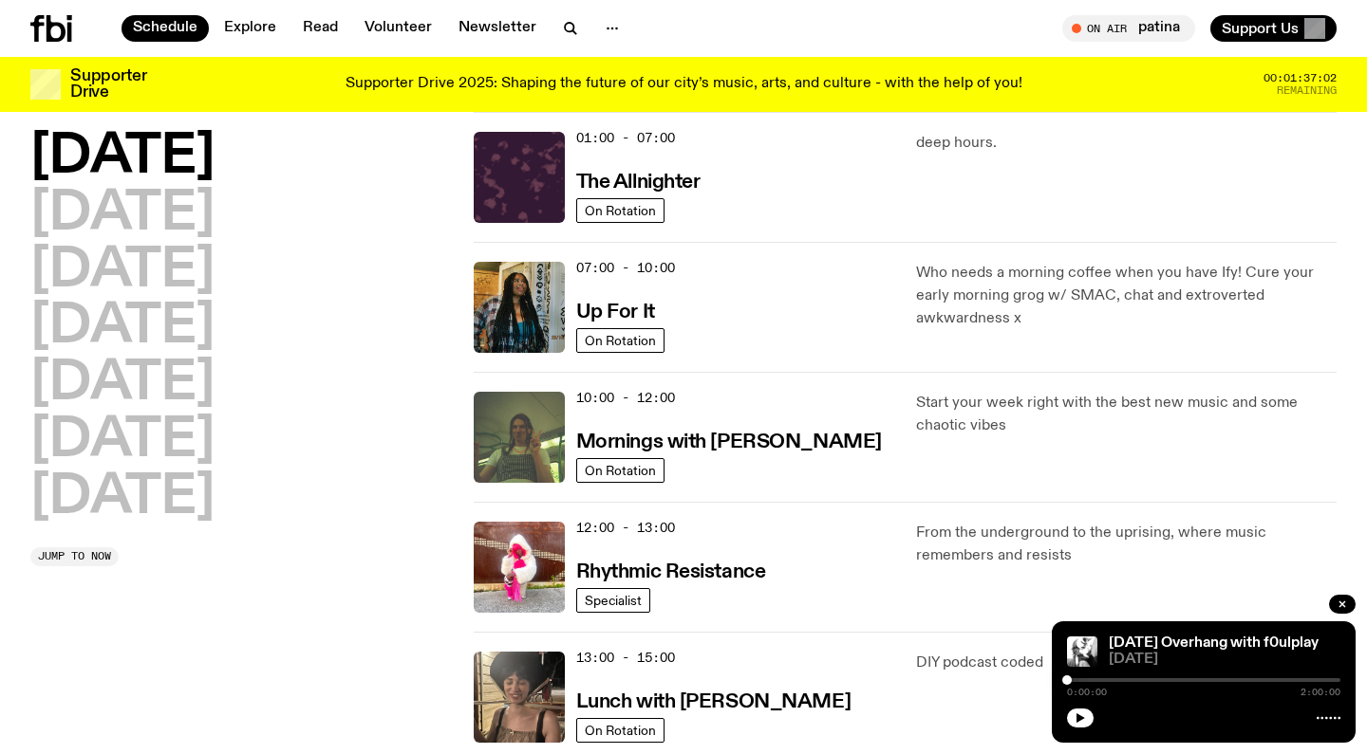
click at [773, 265] on div "07:00 - 10:00 Up For It" at bounding box center [735, 307] width 318 height 91
click at [833, 445] on h3 "Mornings with Jim Kretschmer" at bounding box center [729, 443] width 306 height 20
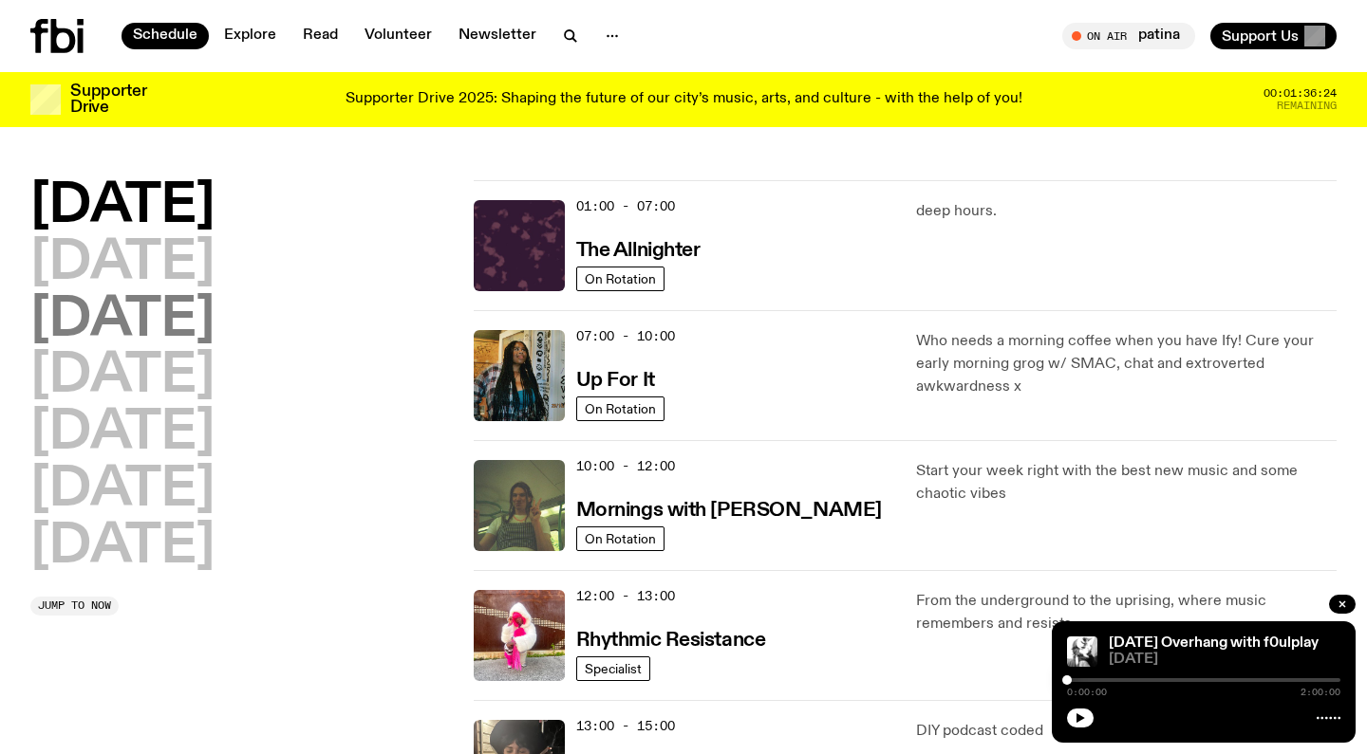
scroll to position [0, 0]
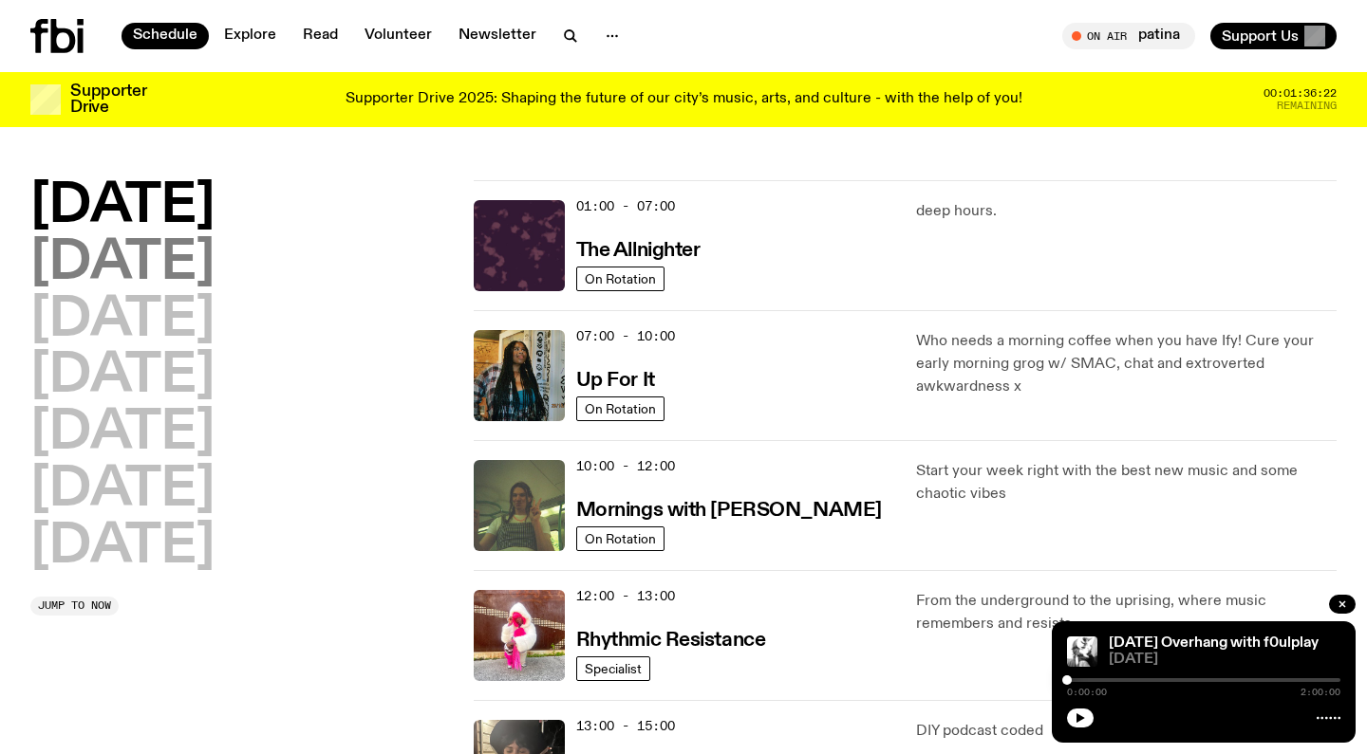
click at [184, 256] on h2 "Tuesday" at bounding box center [122, 263] width 184 height 53
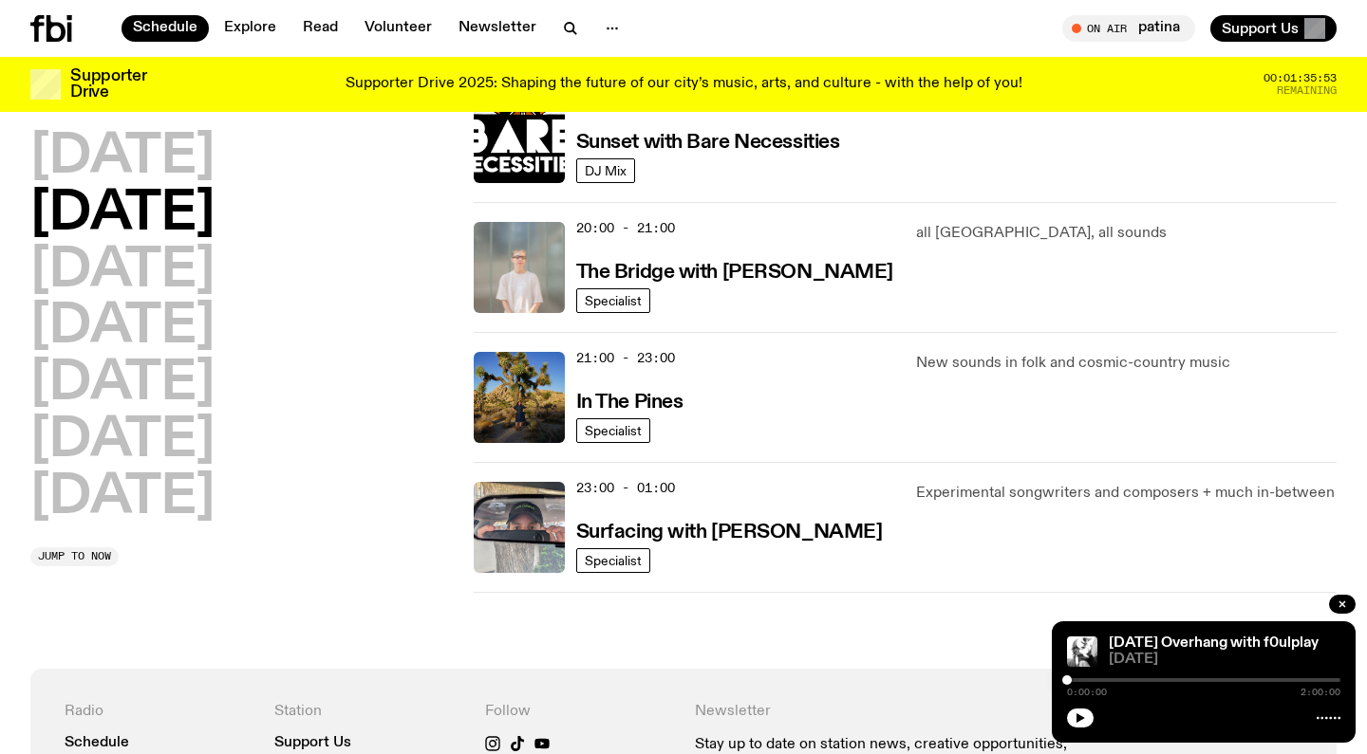
scroll to position [880, 0]
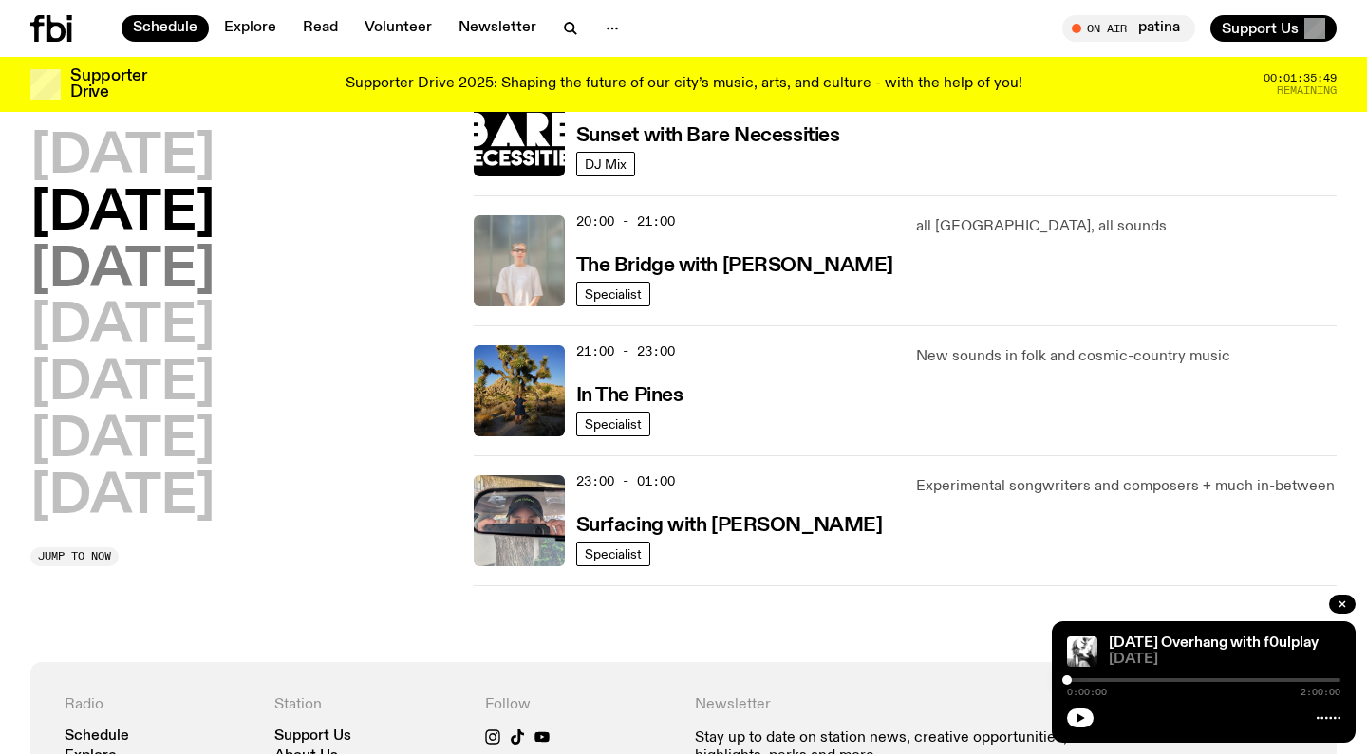
click at [214, 270] on h2 "Wednesday" at bounding box center [122, 271] width 184 height 53
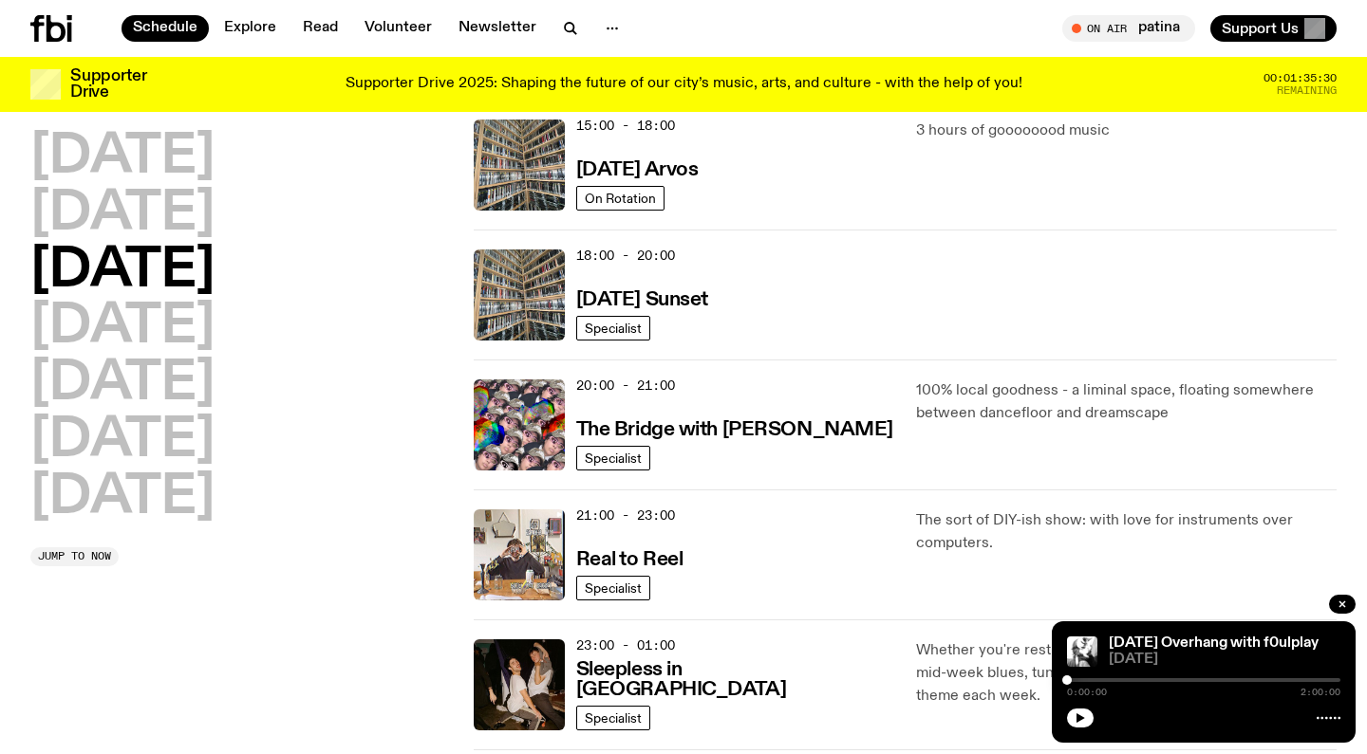
scroll to position [716, 0]
click at [659, 555] on h3 "Real to Reel" at bounding box center [629, 559] width 107 height 20
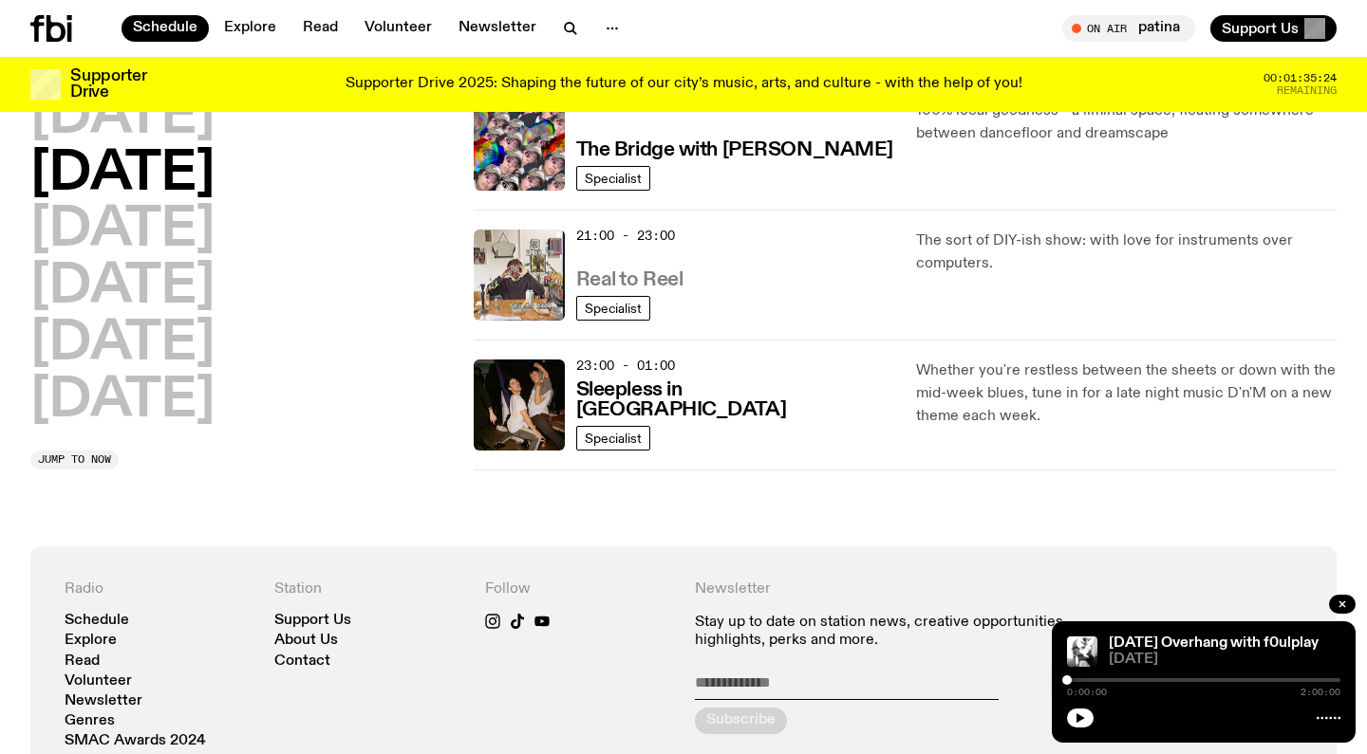
scroll to position [999, 0]
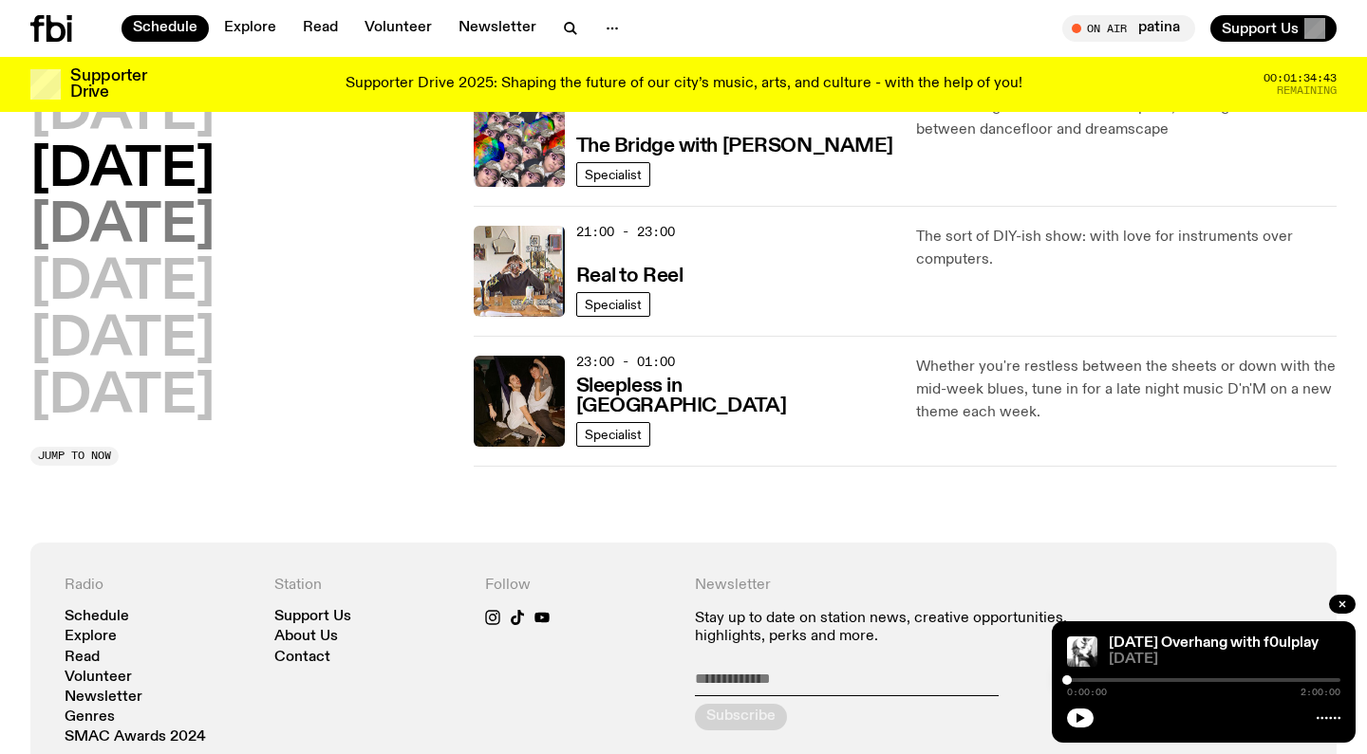
click at [214, 240] on h2 "Thursday" at bounding box center [122, 227] width 184 height 53
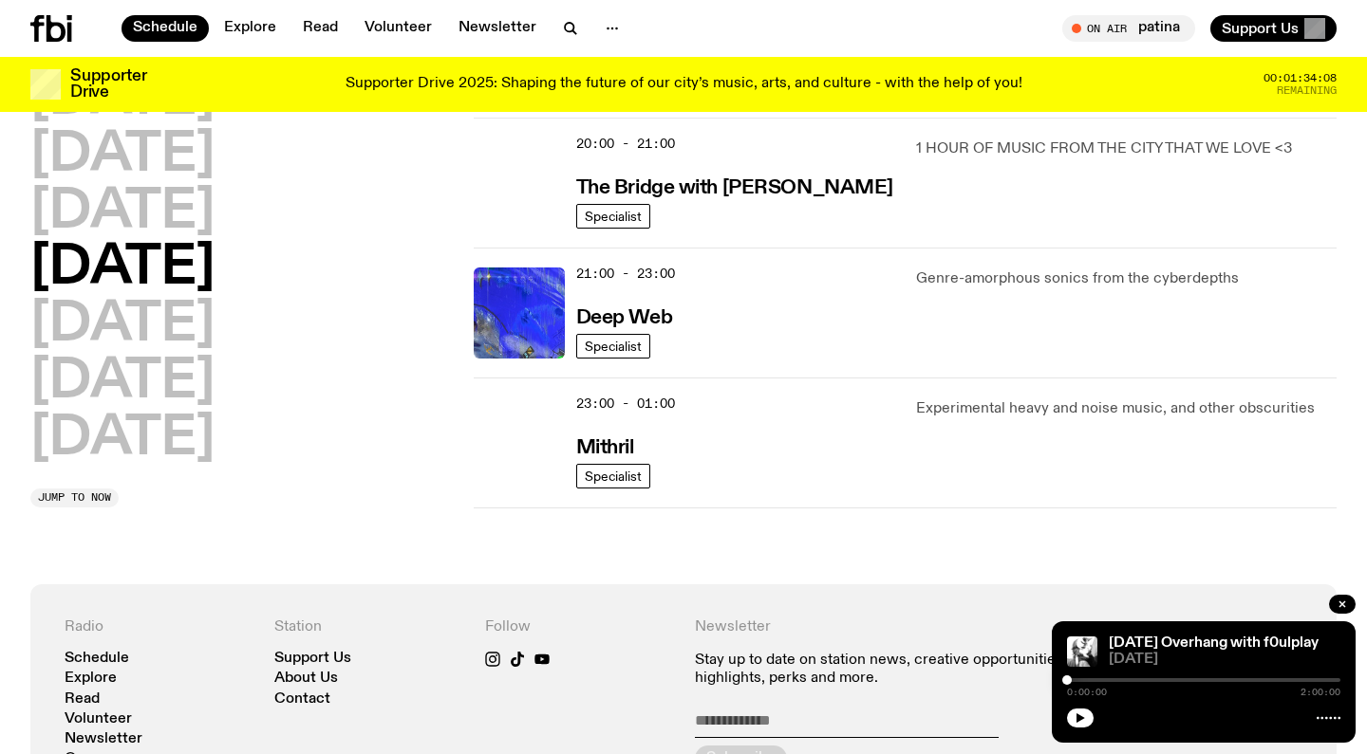
scroll to position [958, 0]
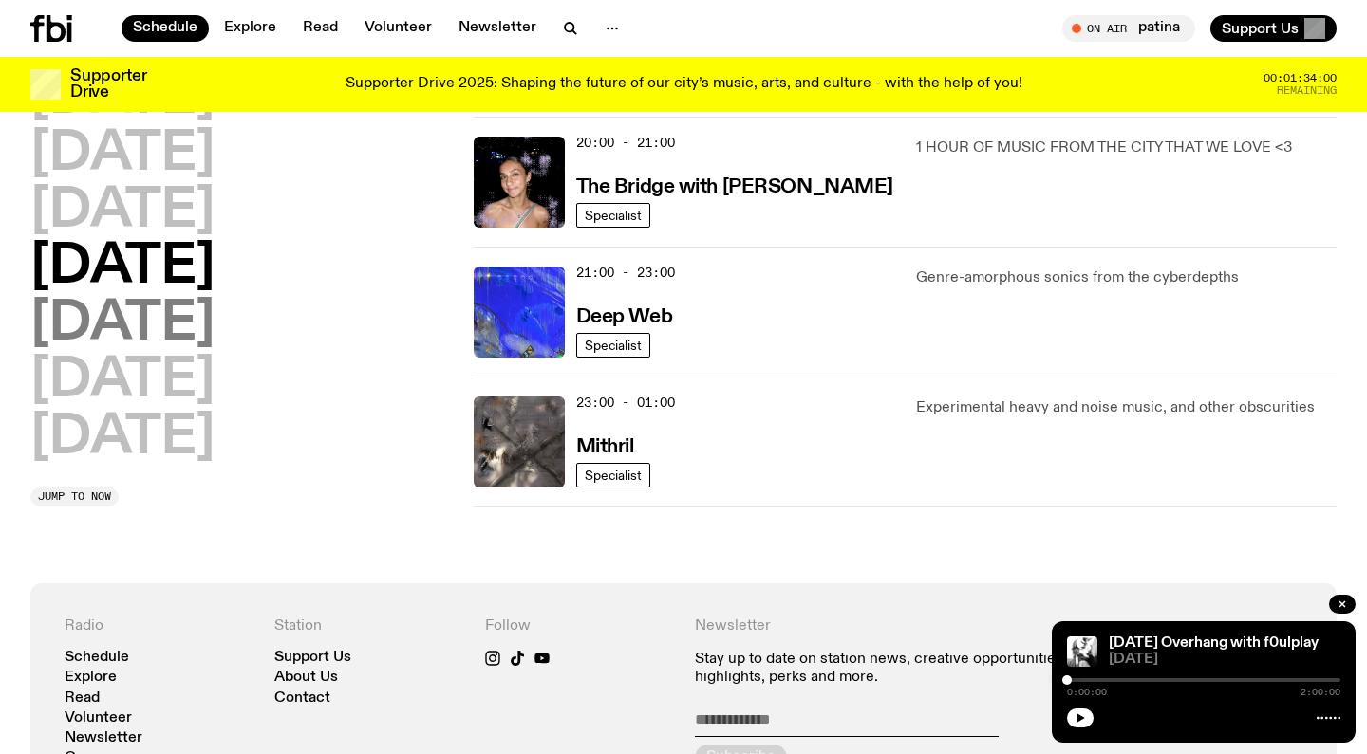
click at [154, 326] on h2 "Friday" at bounding box center [122, 324] width 184 height 53
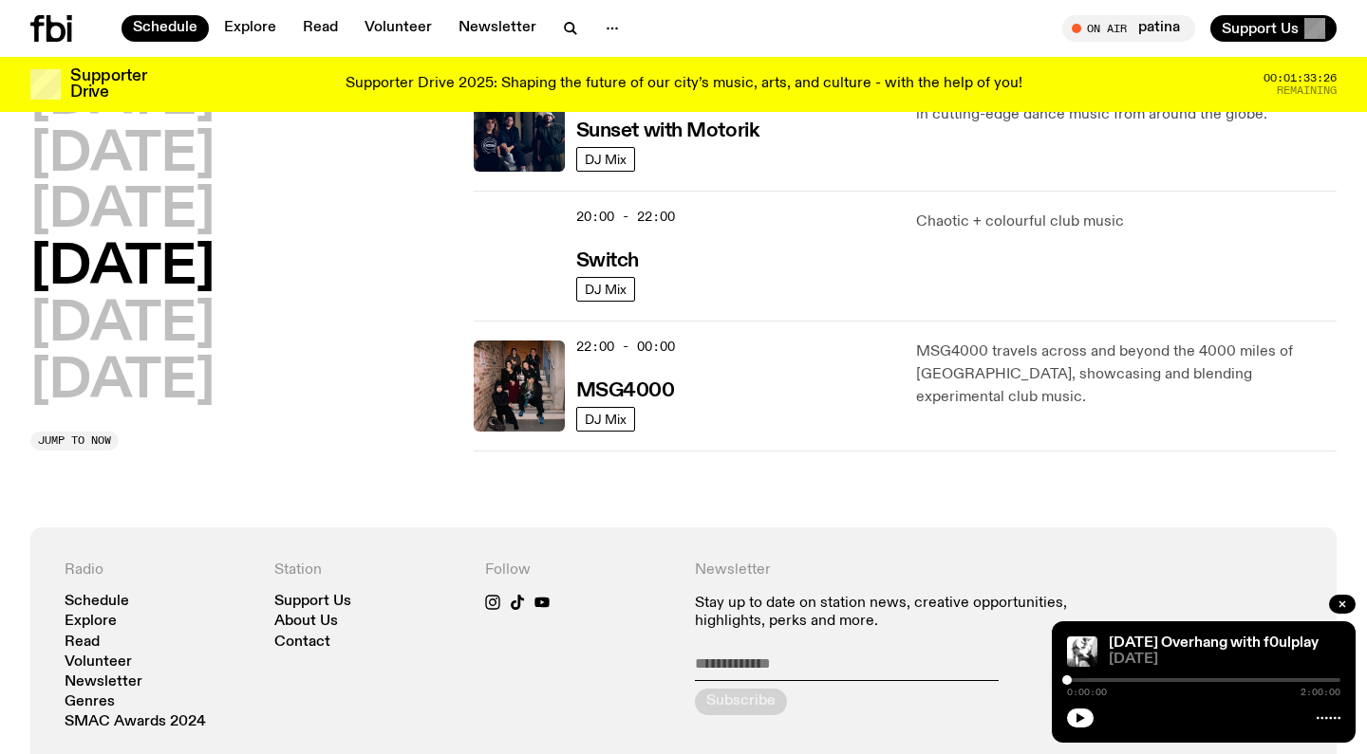
scroll to position [886, 0]
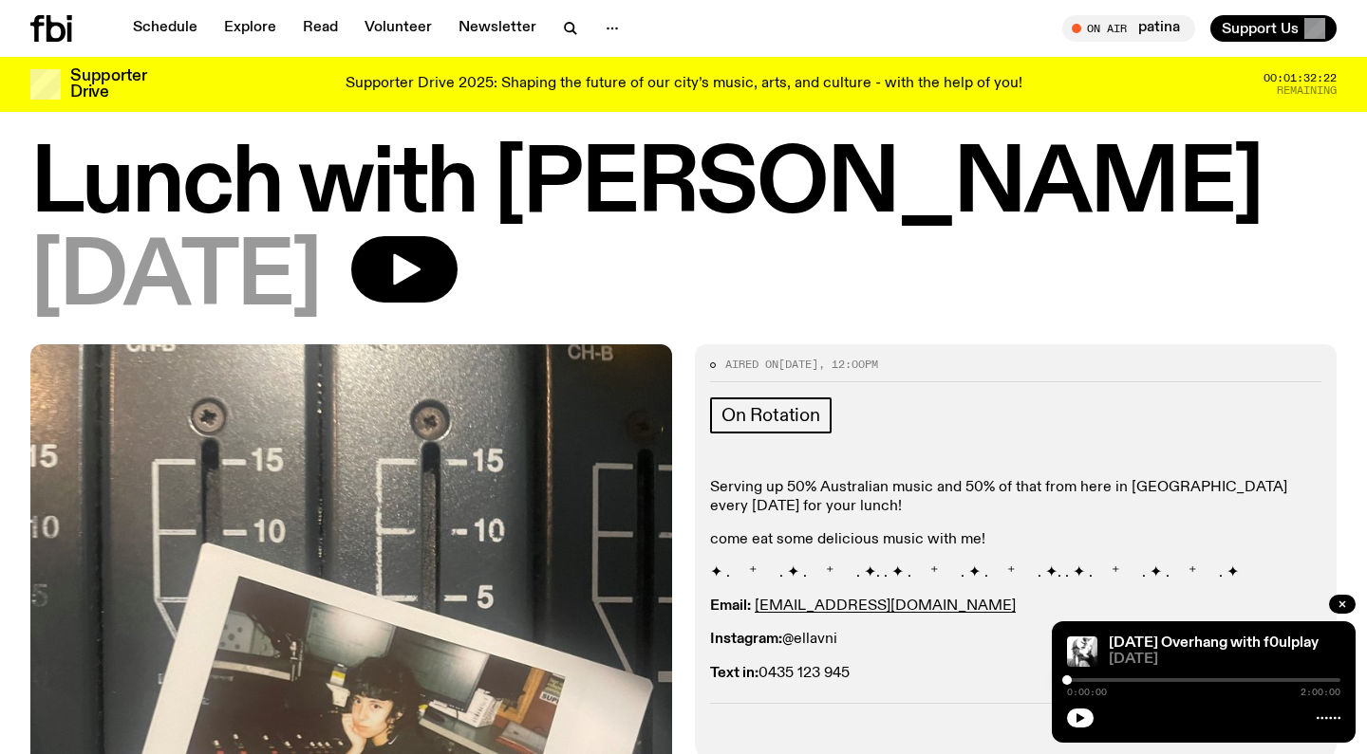
scroll to position [198, 0]
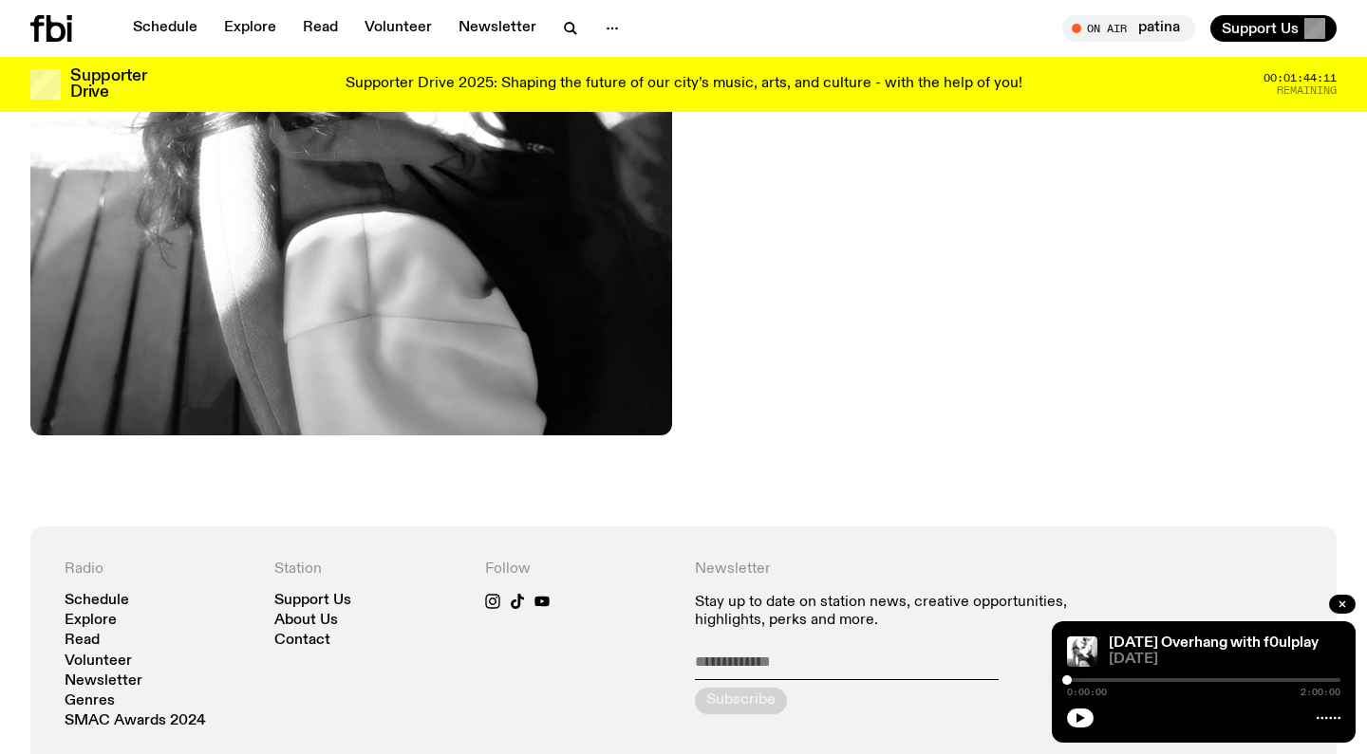
scroll to position [571, 0]
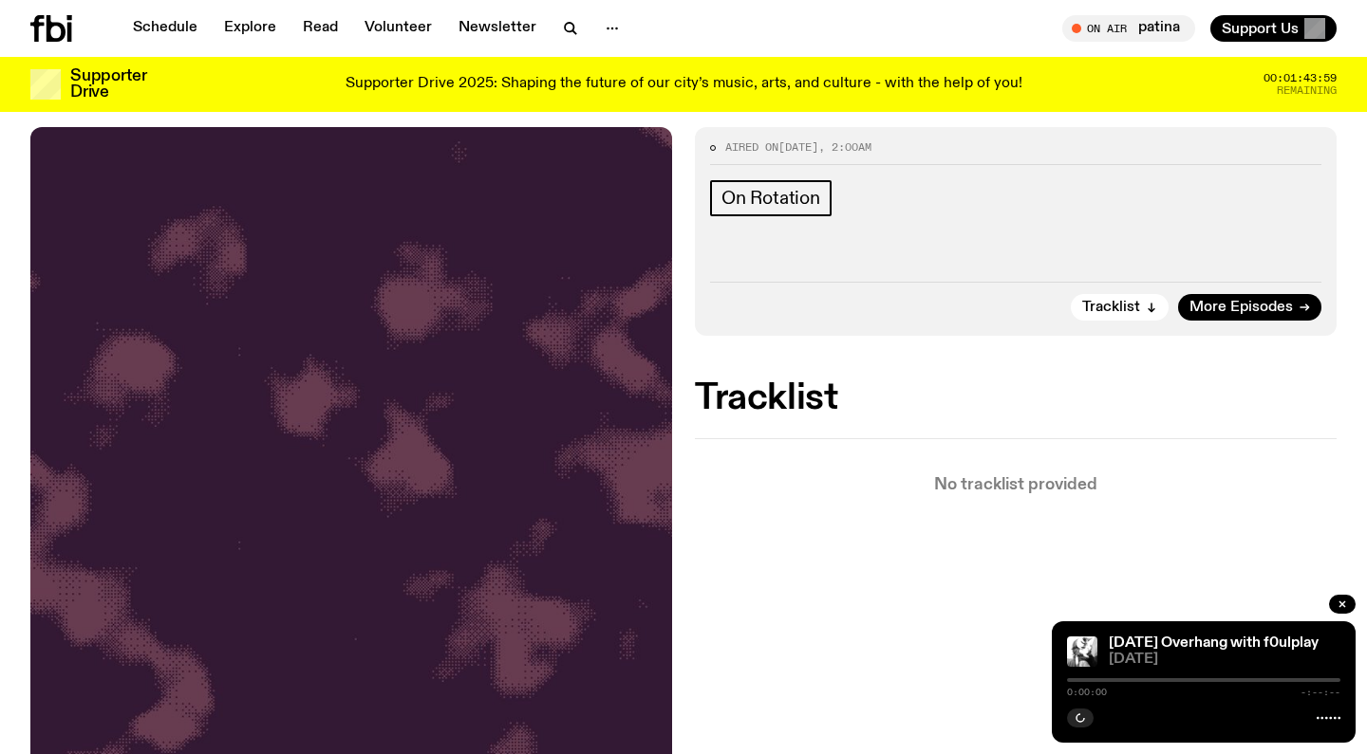
scroll to position [305, 0]
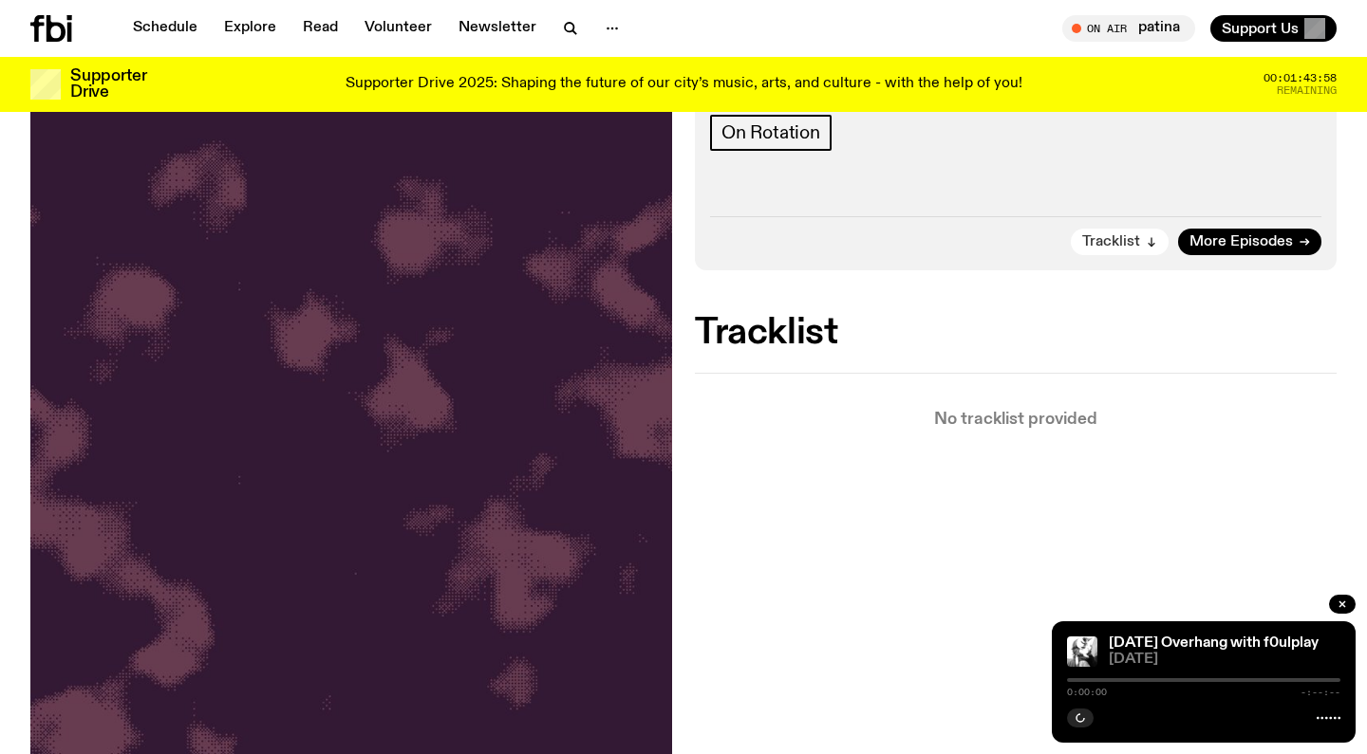
click at [1100, 244] on span "Tracklist" at bounding box center [1111, 242] width 58 height 14
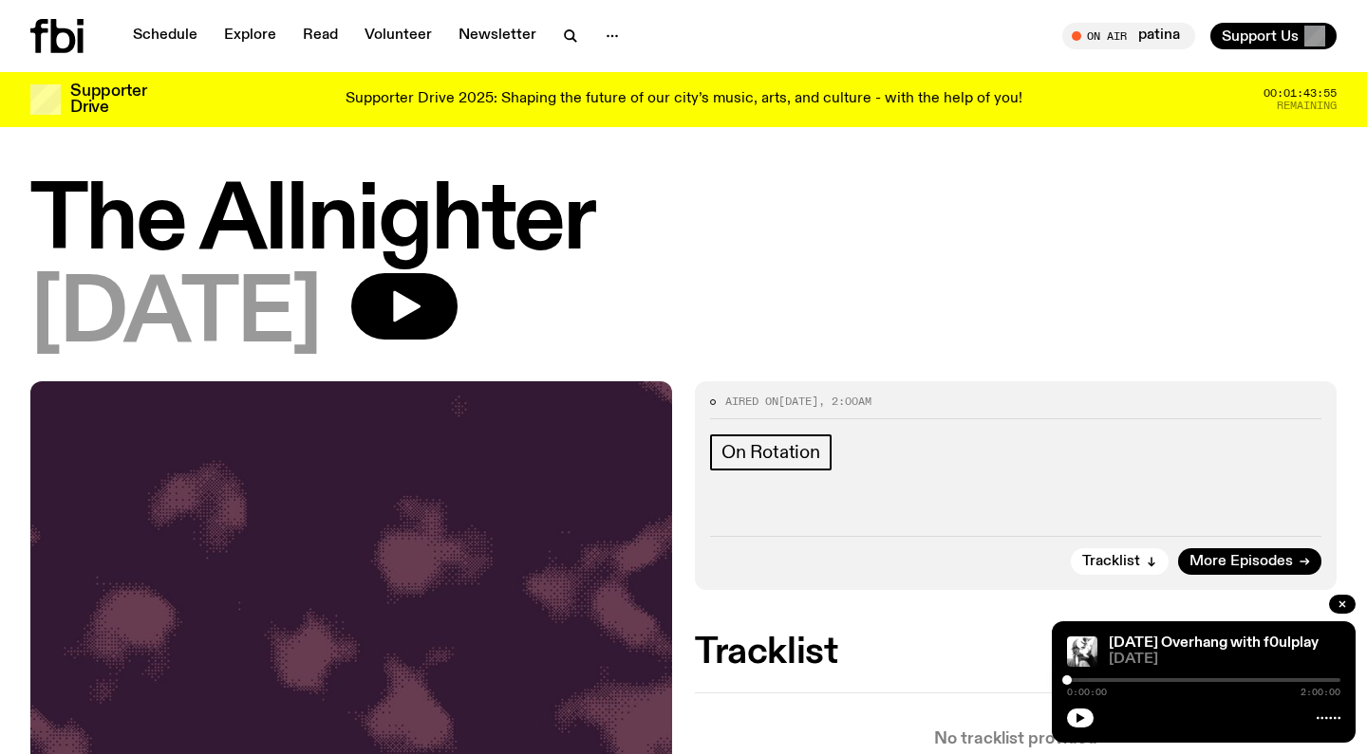
scroll to position [0, 0]
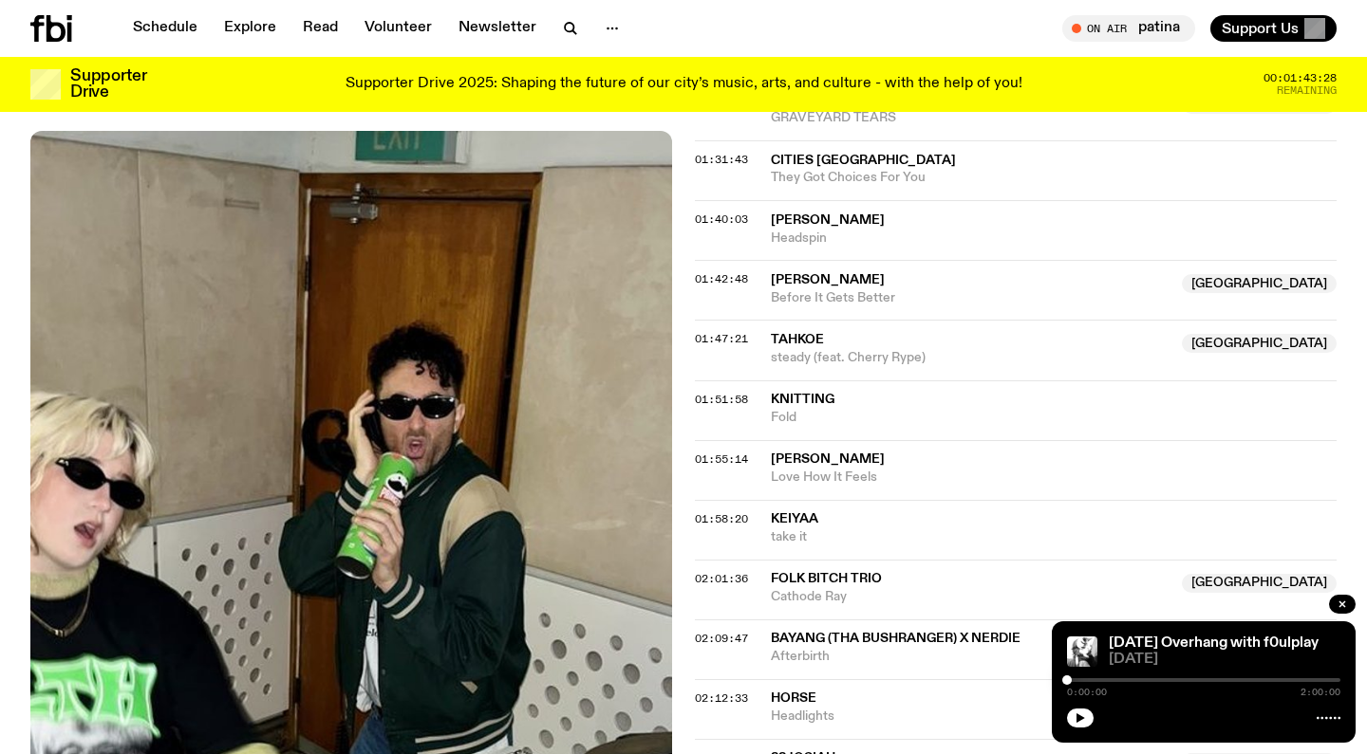
scroll to position [1945, 0]
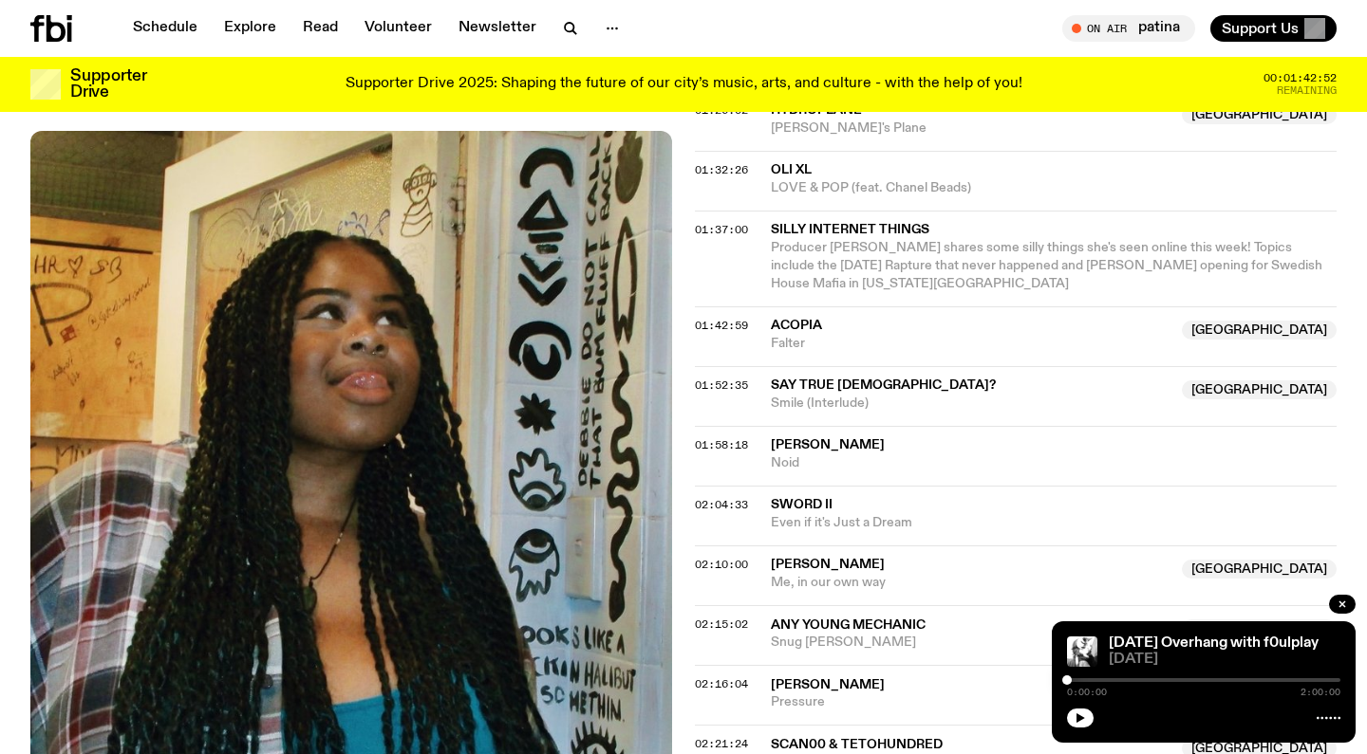
scroll to position [1848, 0]
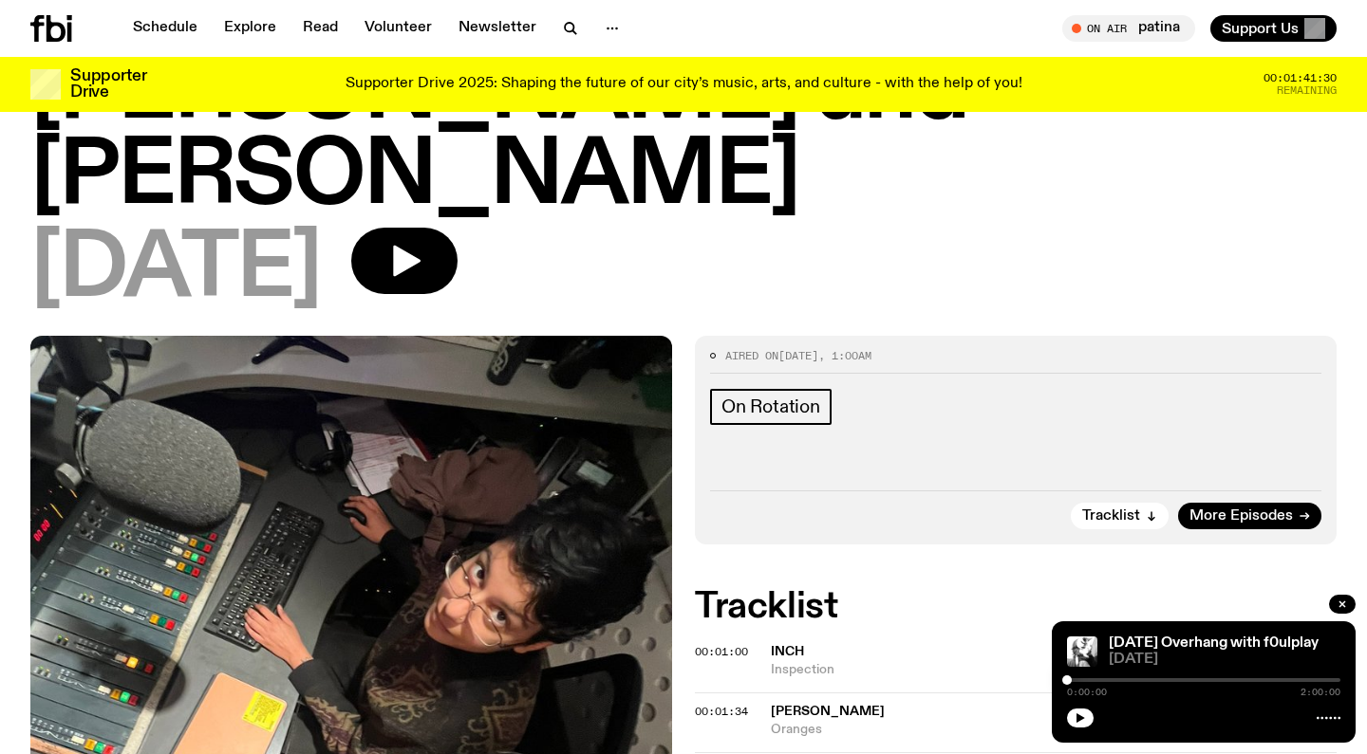
scroll to position [211, 0]
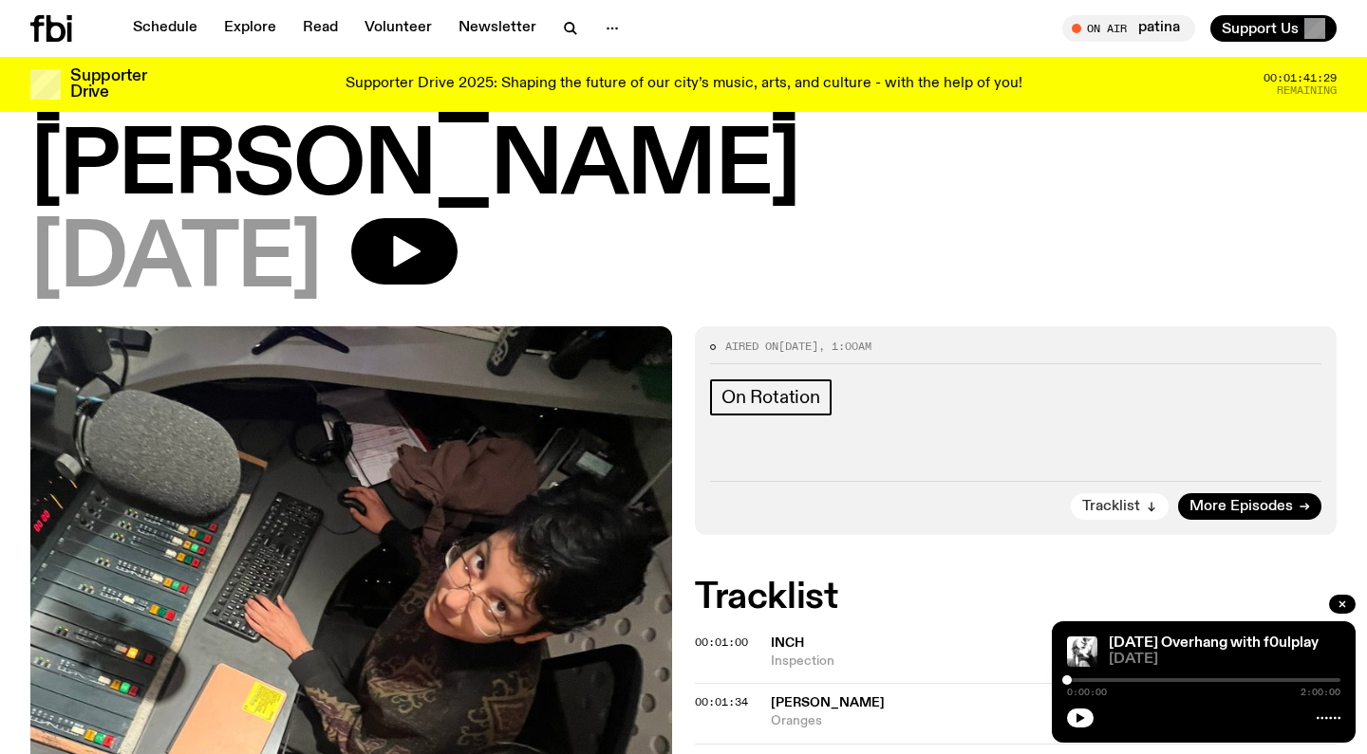
click at [1144, 493] on button "Tracklist" at bounding box center [1119, 506] width 98 height 27
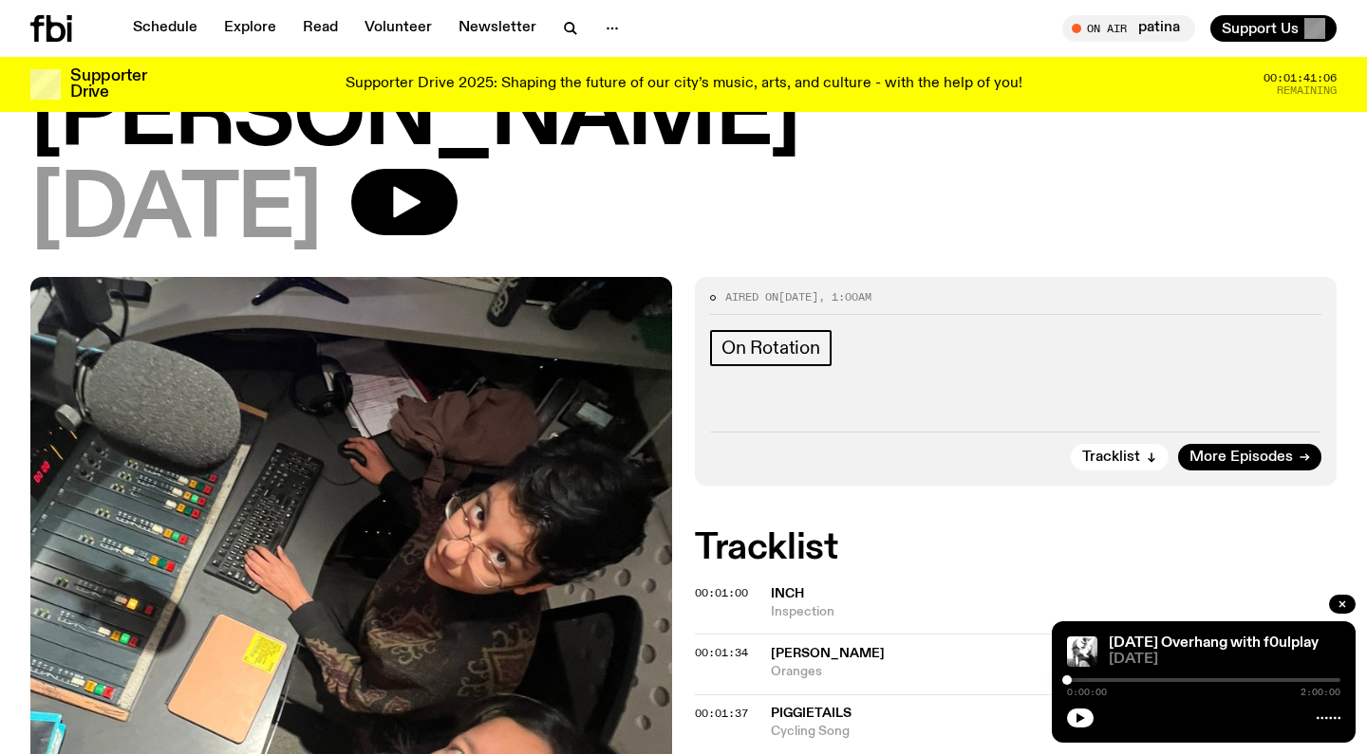
scroll to position [261, 0]
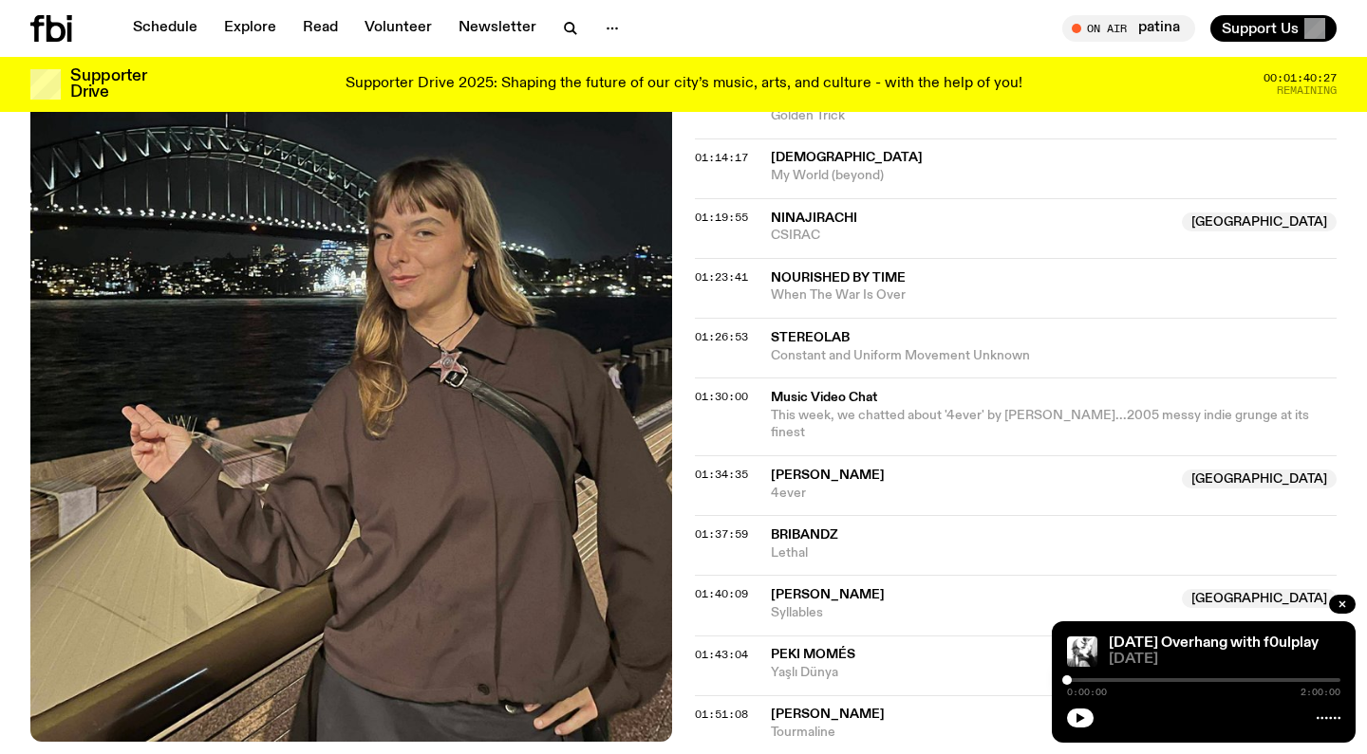
scroll to position [1662, 0]
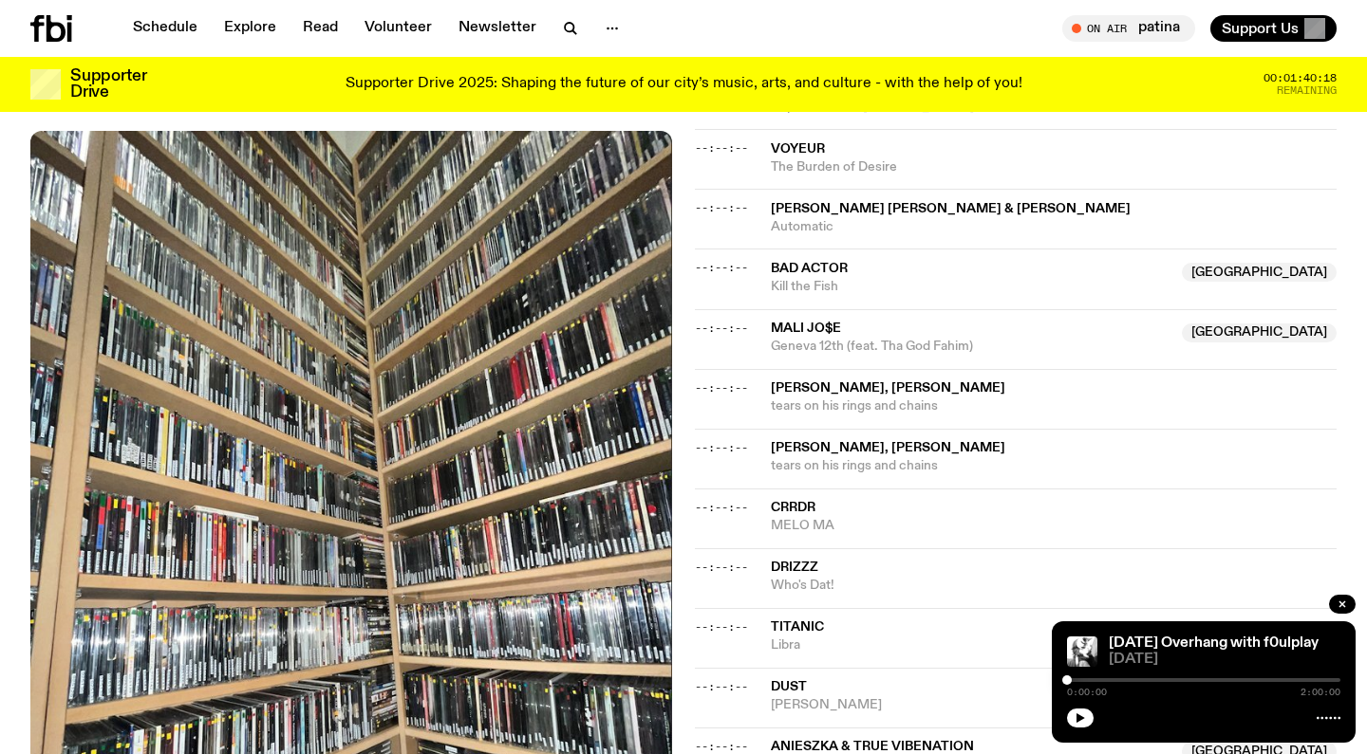
scroll to position [1793, 0]
